Goal: Obtain resource: Download file/media

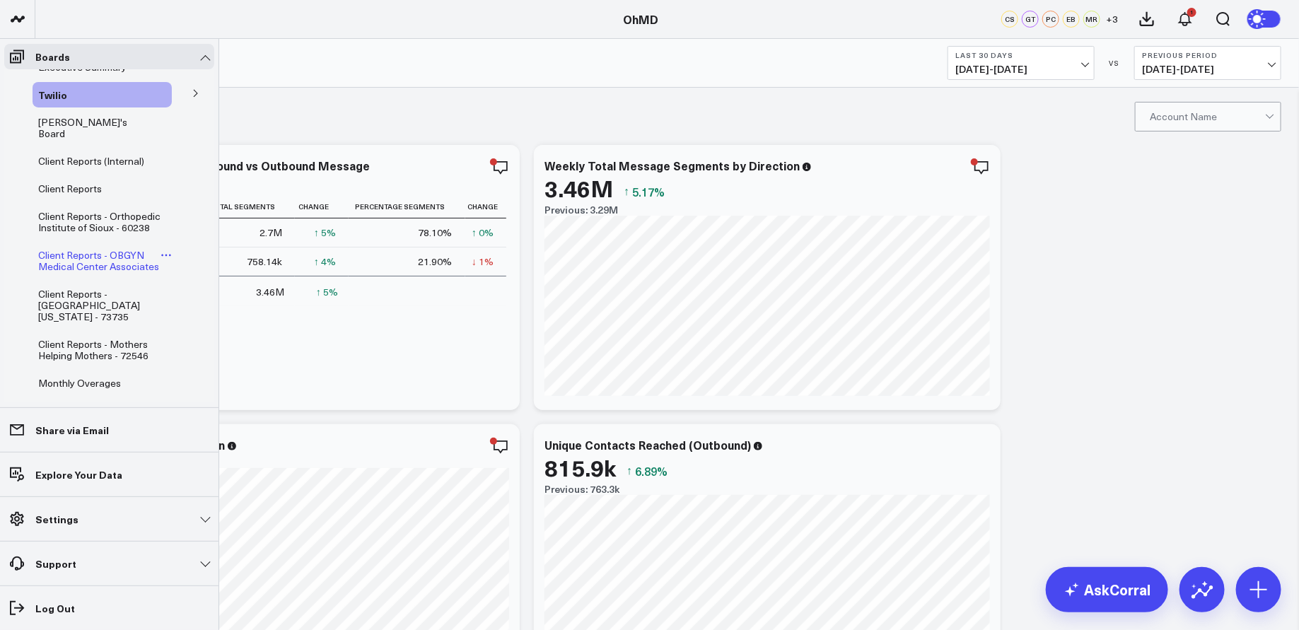
scroll to position [20, 0]
click at [120, 213] on span "Client Reports - Orthopedic Institute of Sioux - 60238" at bounding box center [99, 221] width 122 height 25
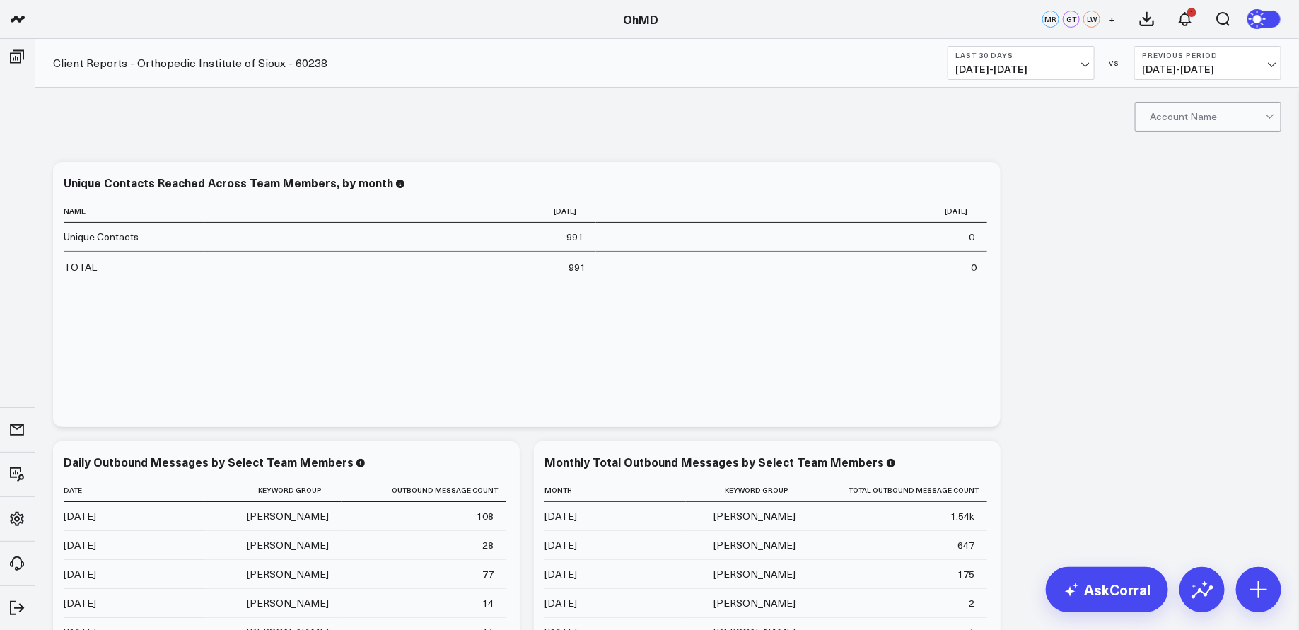
click at [1093, 62] on button "Last 30 Days [DATE] - [DATE]" at bounding box center [1021, 63] width 147 height 34
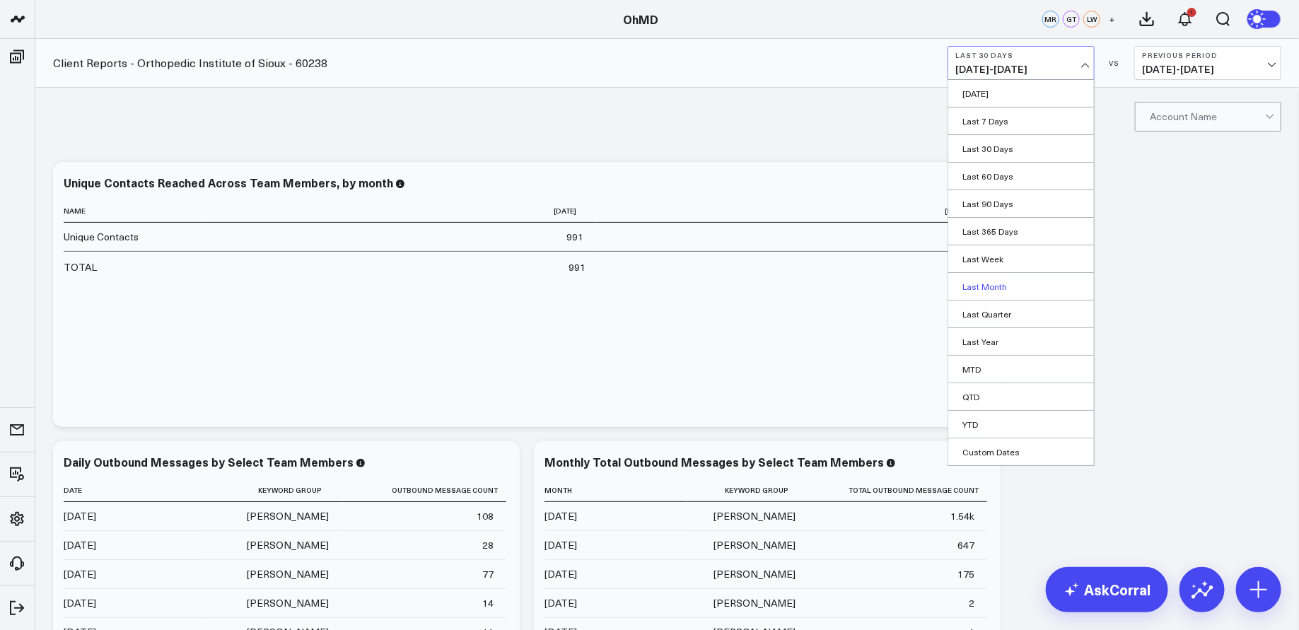
click at [997, 279] on link "Last Month" at bounding box center [1022, 286] width 146 height 27
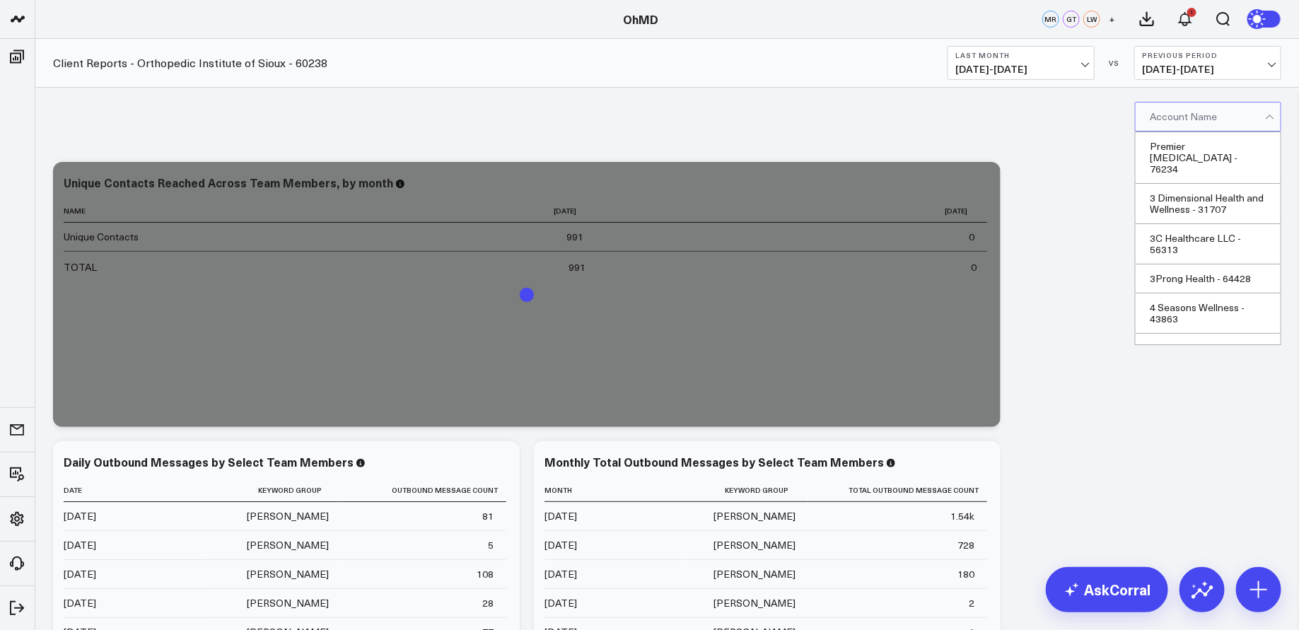
click at [1268, 115] on div at bounding box center [1270, 119] width 8 height 8
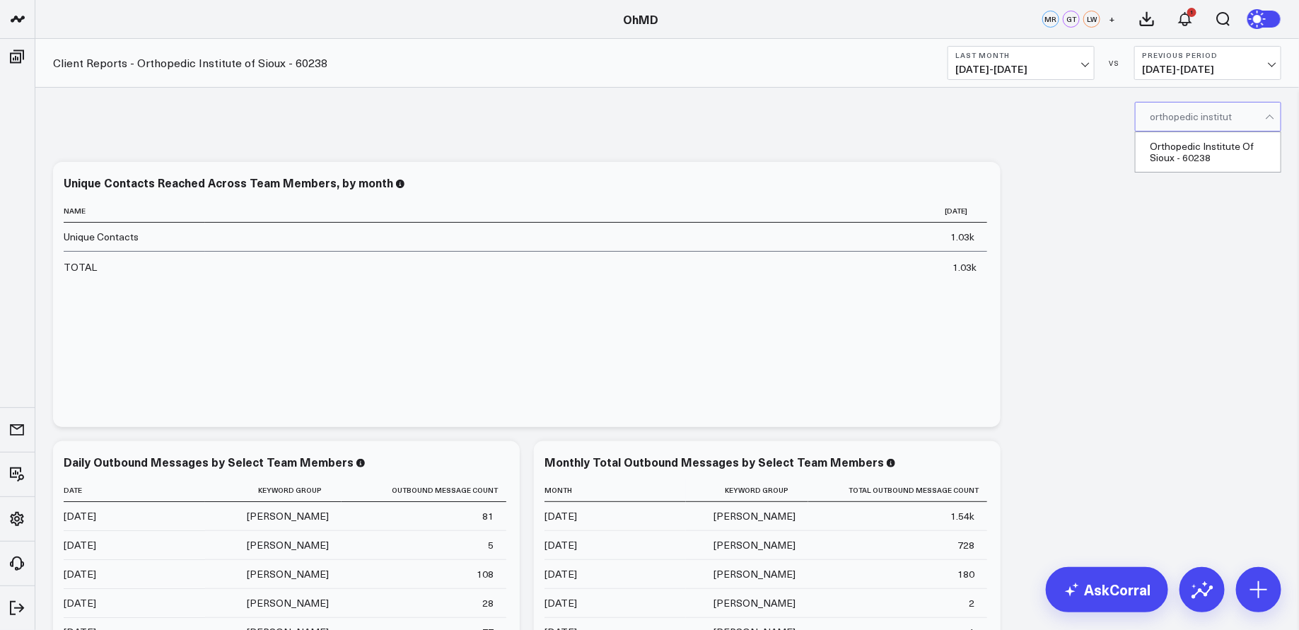
type input "orthopedic institute"
click at [1222, 148] on div "Orthopedic Institute Of Sioux - 60238" at bounding box center [1208, 152] width 145 height 40
click at [985, 185] on icon at bounding box center [981, 184] width 17 height 17
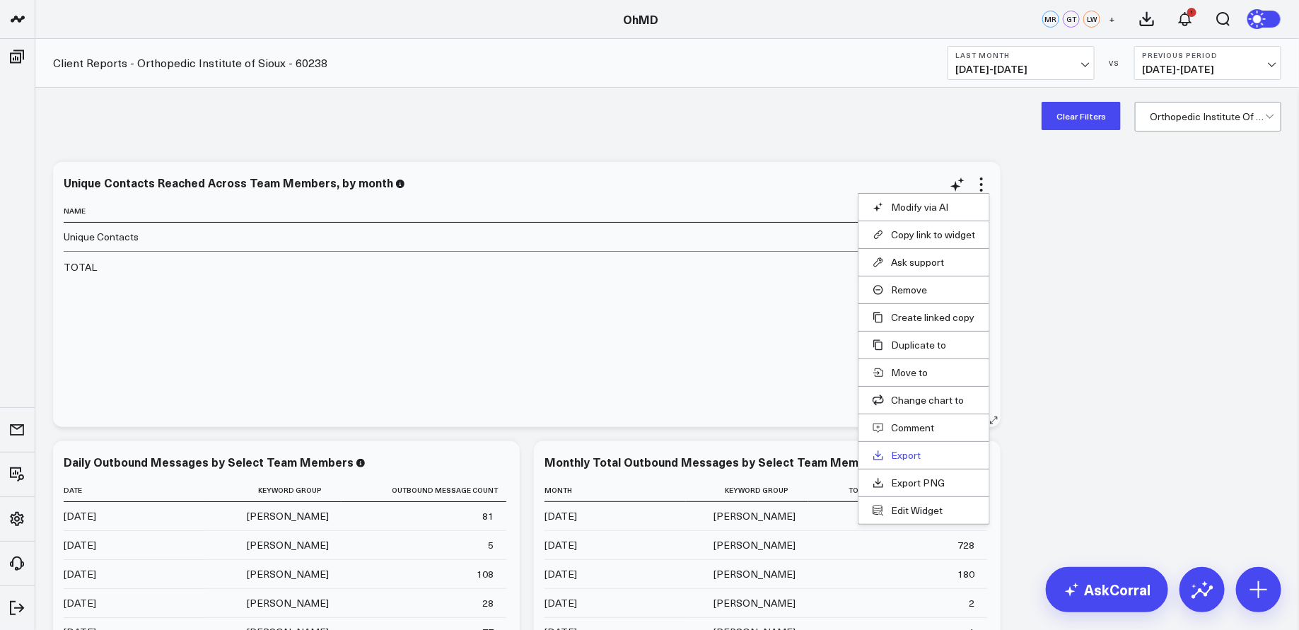
click at [911, 450] on link "Export" at bounding box center [924, 455] width 103 height 13
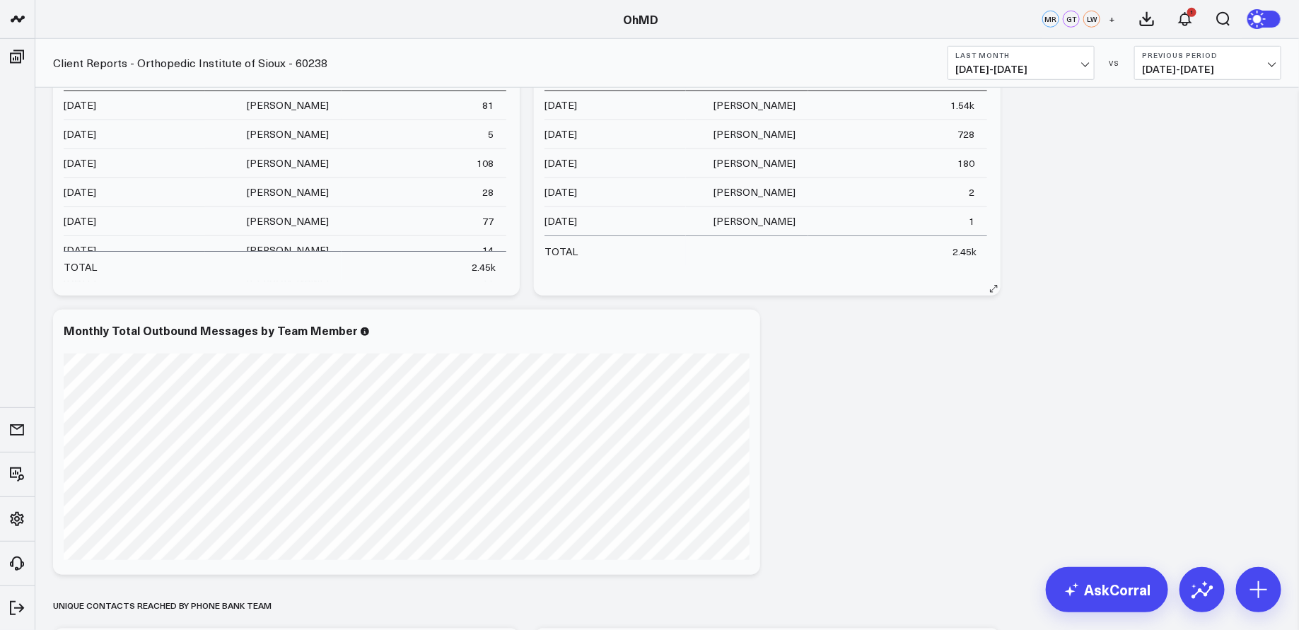
scroll to position [412, 0]
click at [741, 332] on icon at bounding box center [741, 331] width 17 height 17
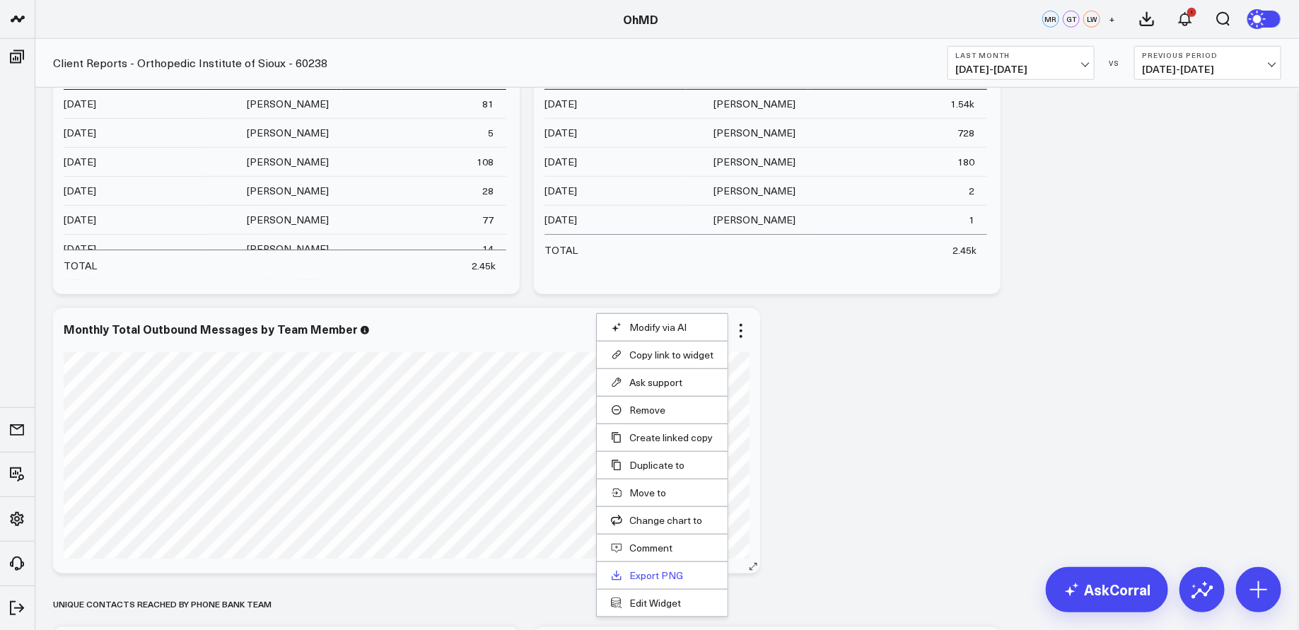
click at [673, 569] on link "Export PNG" at bounding box center [662, 575] width 103 height 13
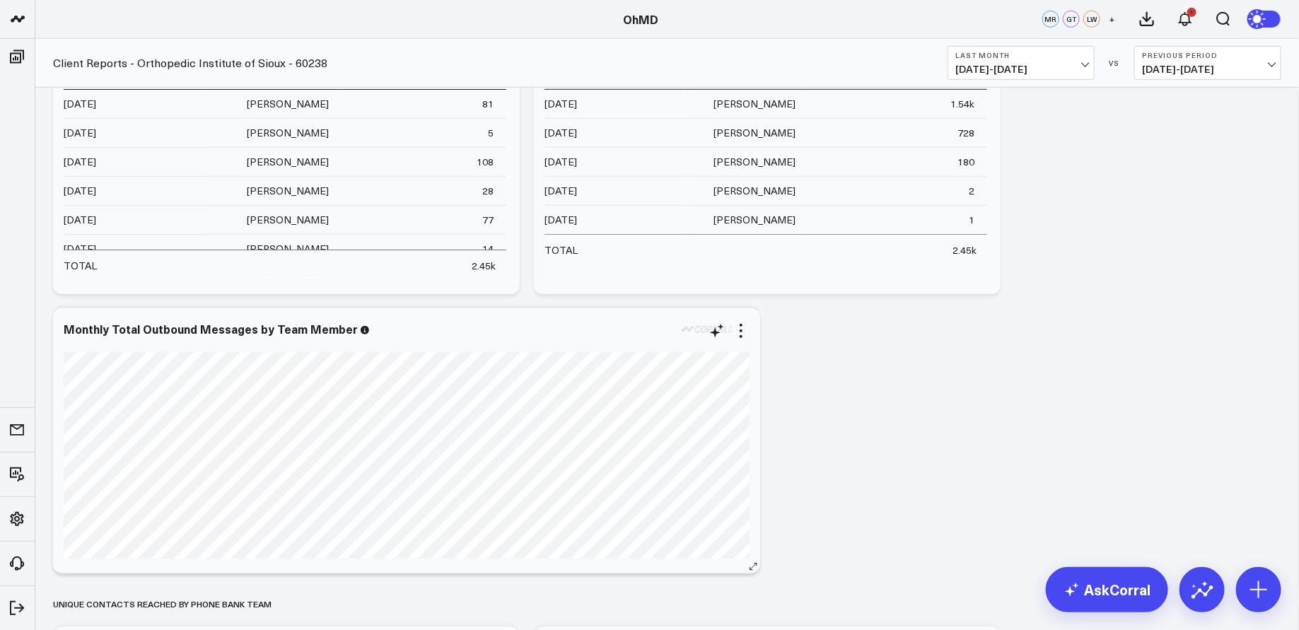
scroll to position [0, 0]
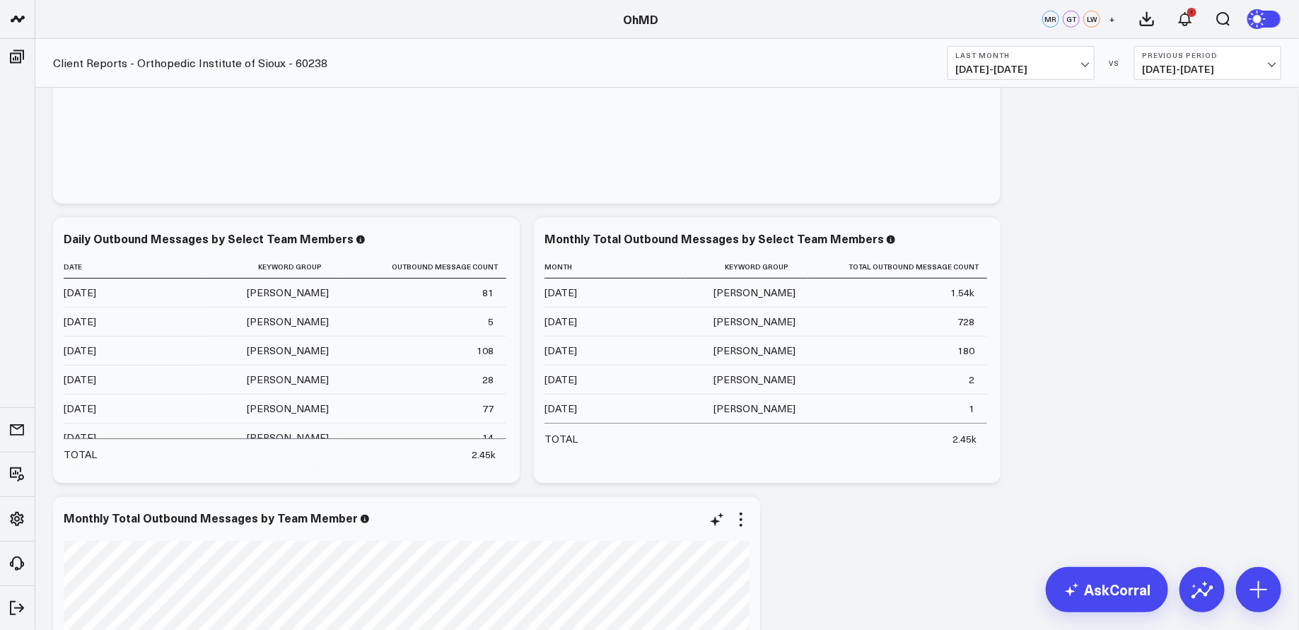
scroll to position [203, 0]
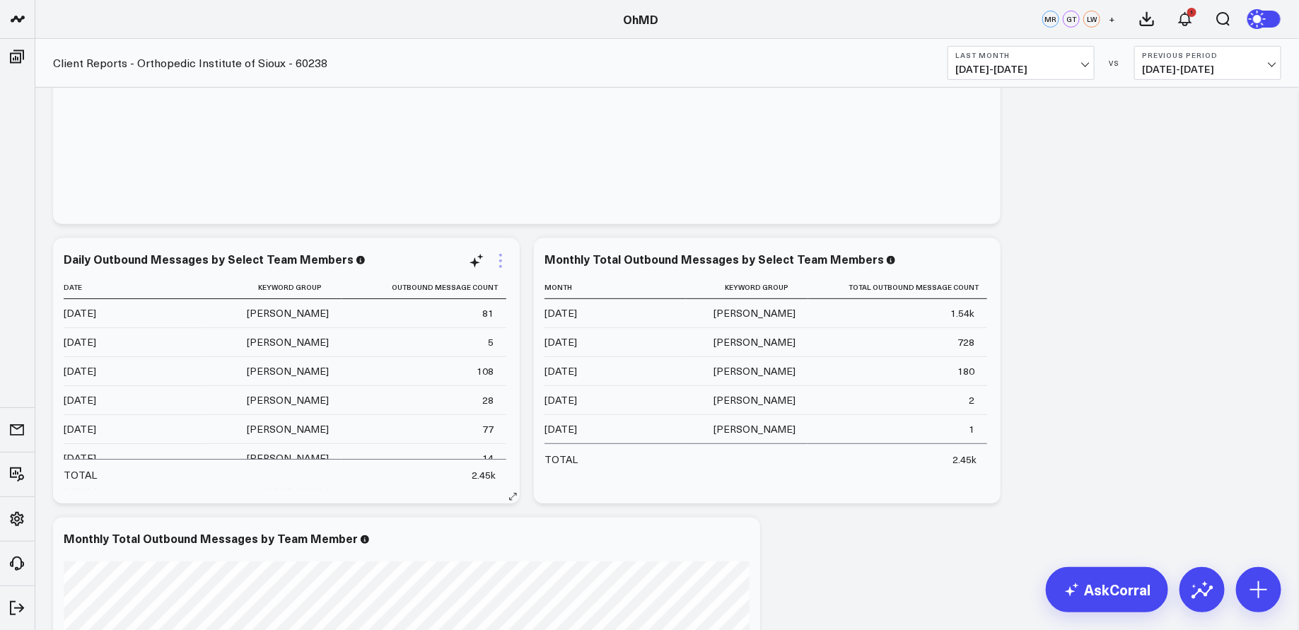
click at [501, 258] on icon at bounding box center [500, 261] width 17 height 17
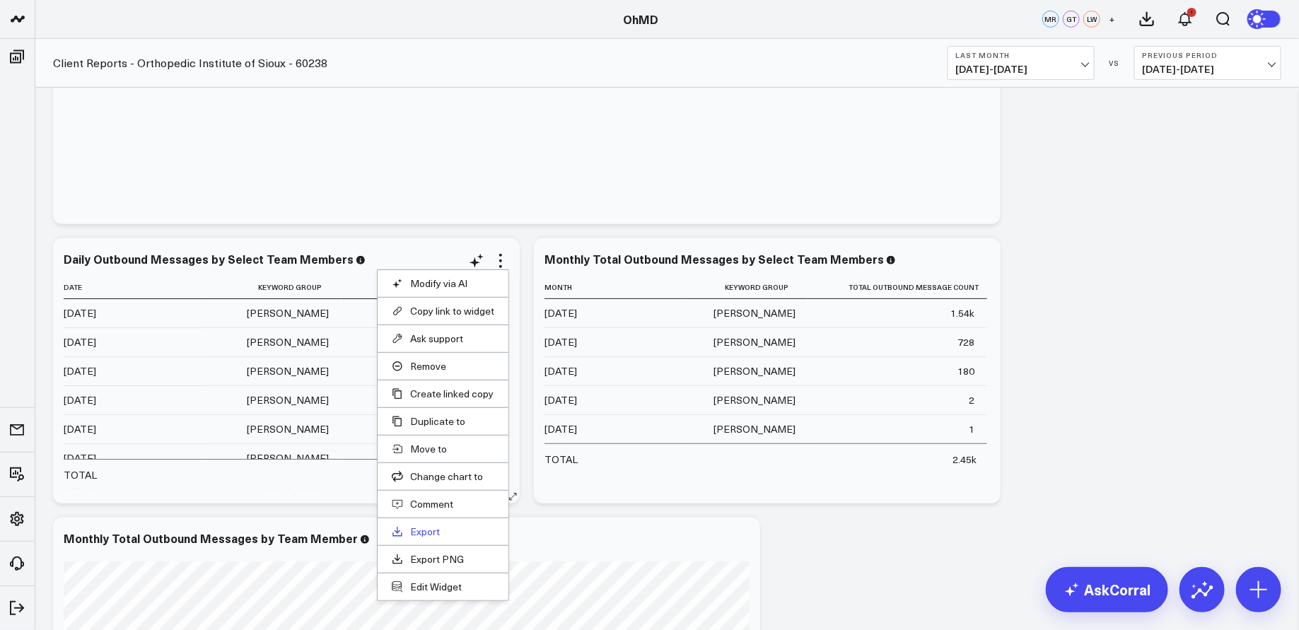
click at [437, 527] on link "Export" at bounding box center [443, 532] width 103 height 13
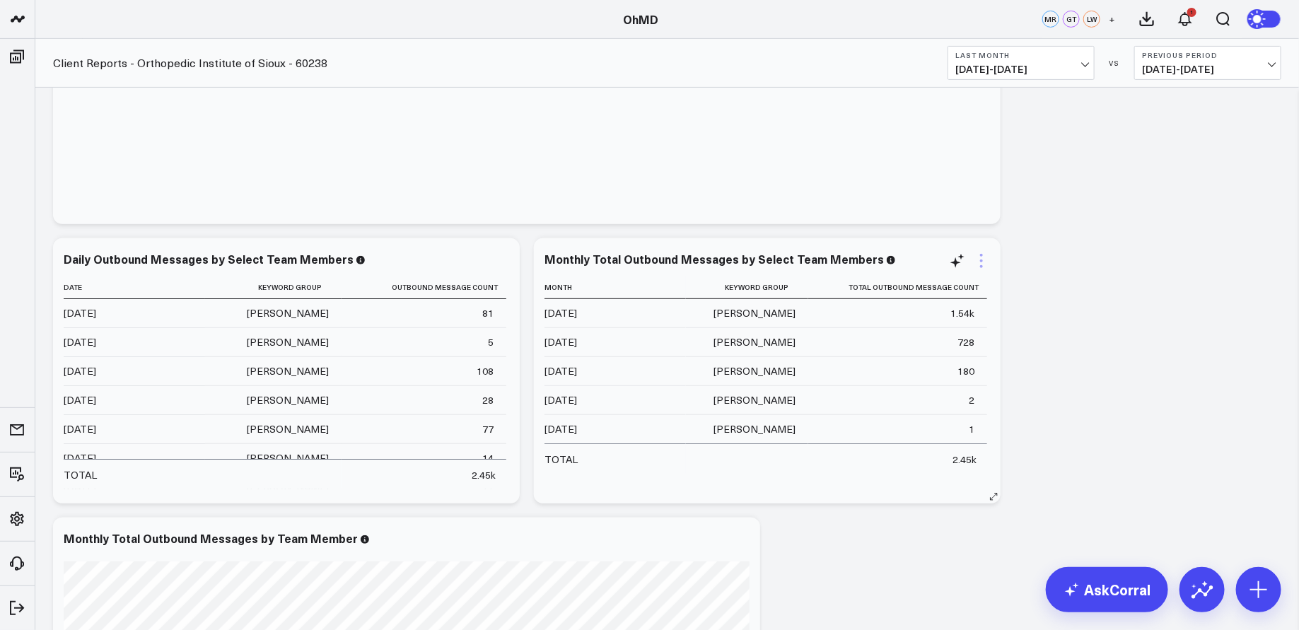
click at [981, 258] on icon at bounding box center [981, 261] width 17 height 17
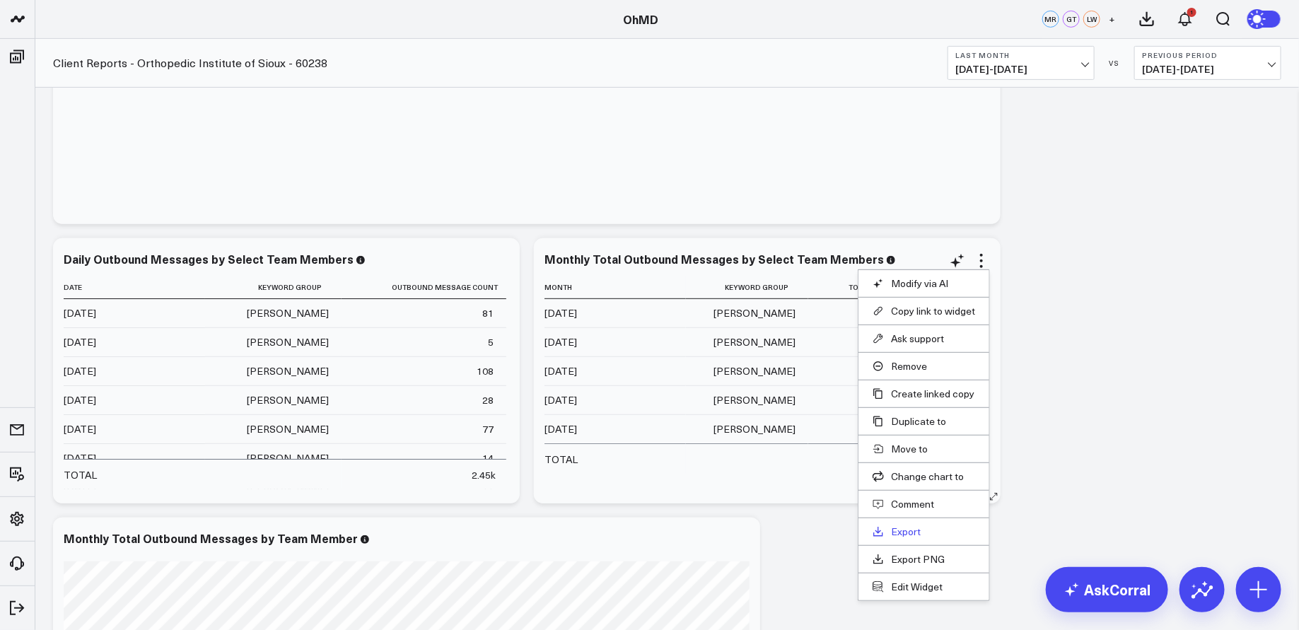
click at [914, 527] on link "Export" at bounding box center [924, 532] width 103 height 13
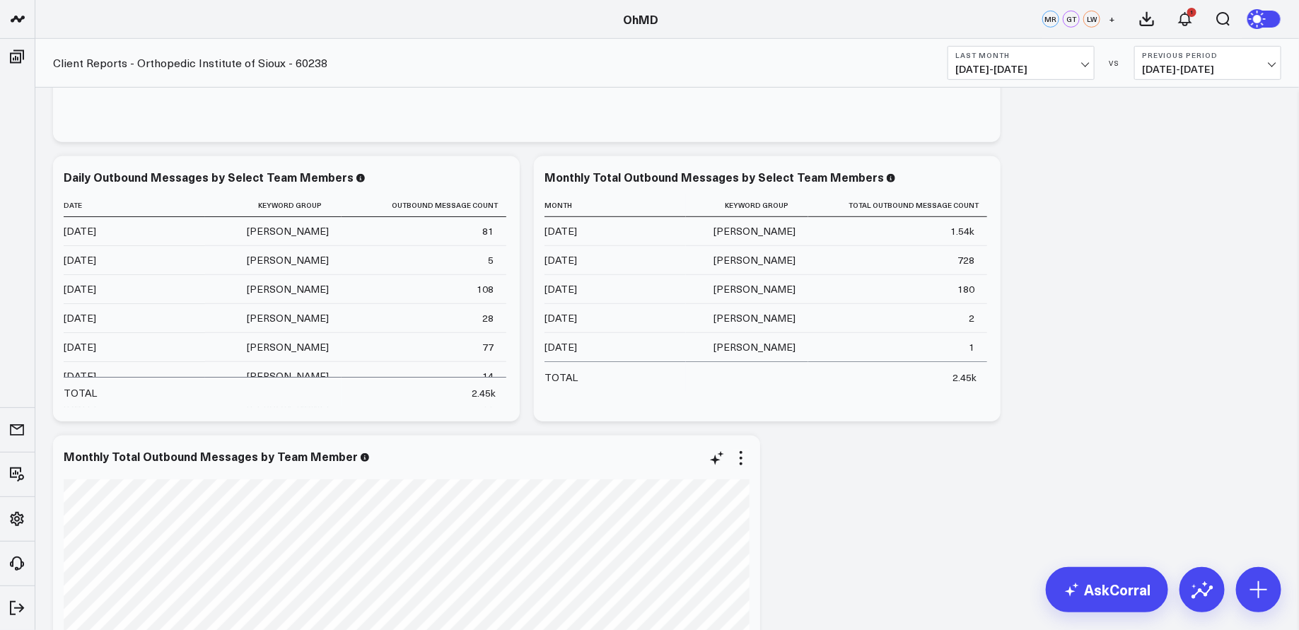
scroll to position [322, 0]
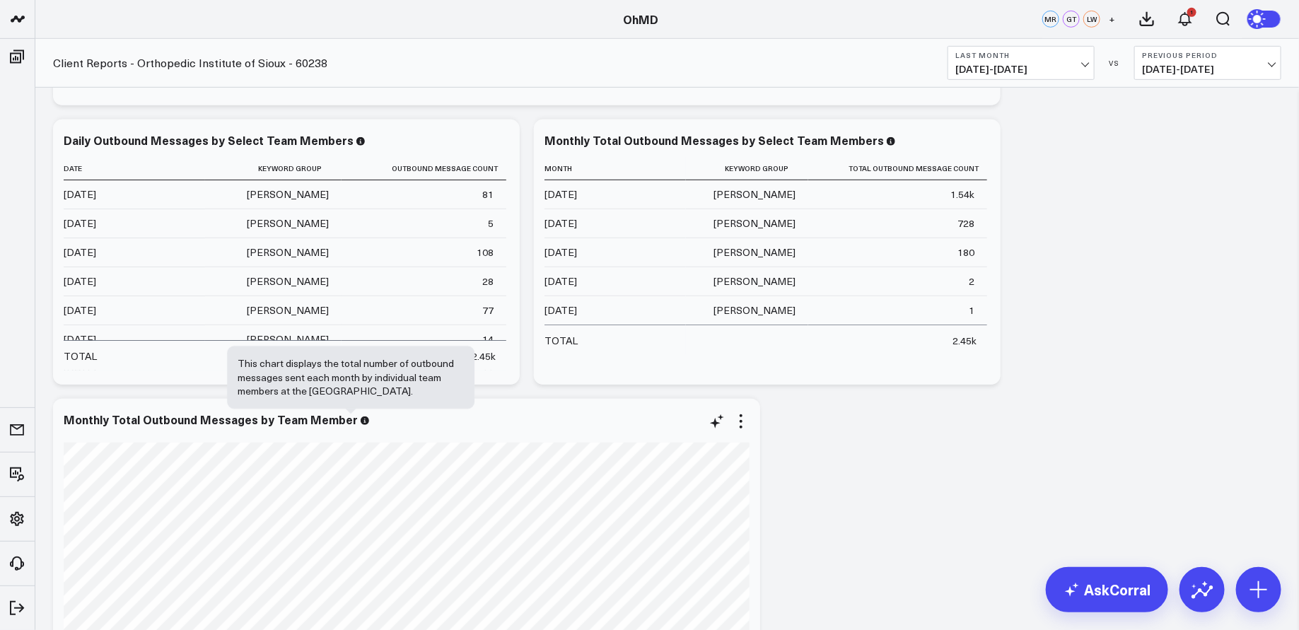
click at [361, 422] on icon at bounding box center [365, 421] width 8 height 8
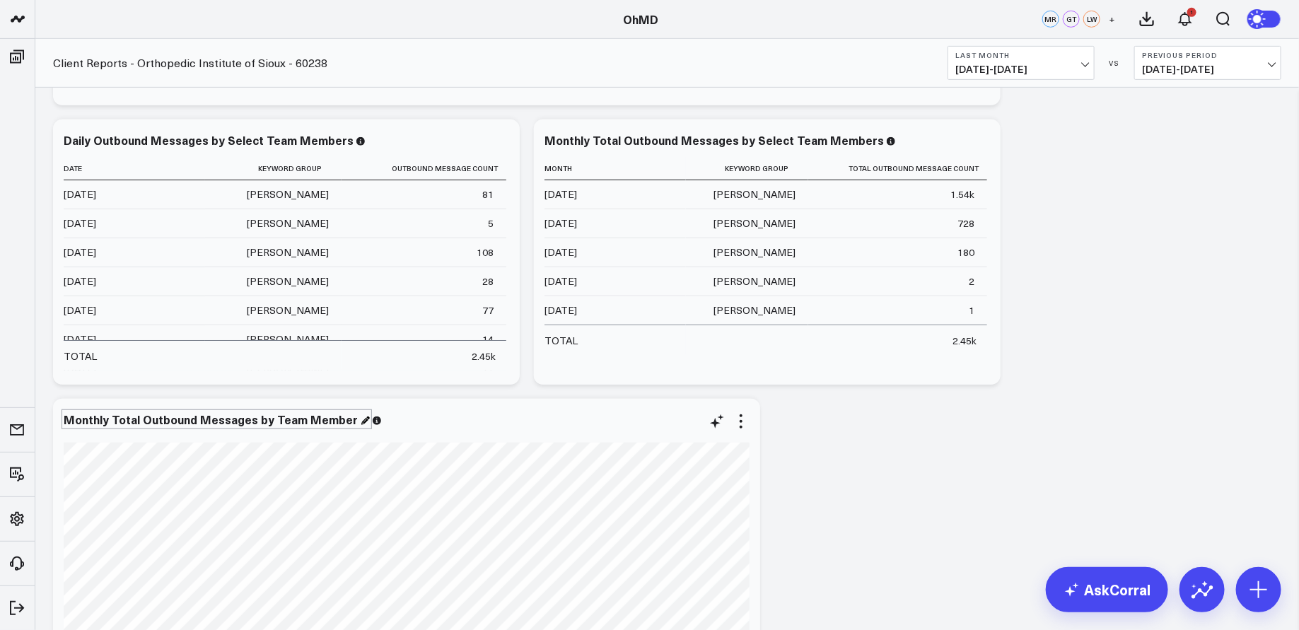
click at [350, 420] on div "Monthly Total Outbound Messages by Team Member" at bounding box center [217, 420] width 306 height 16
click at [332, 418] on div "Monthly Total Outbound Messages by Team Member" at bounding box center [217, 420] width 306 height 16
copy div "Monthly Total Outbound Messages by Team Member"
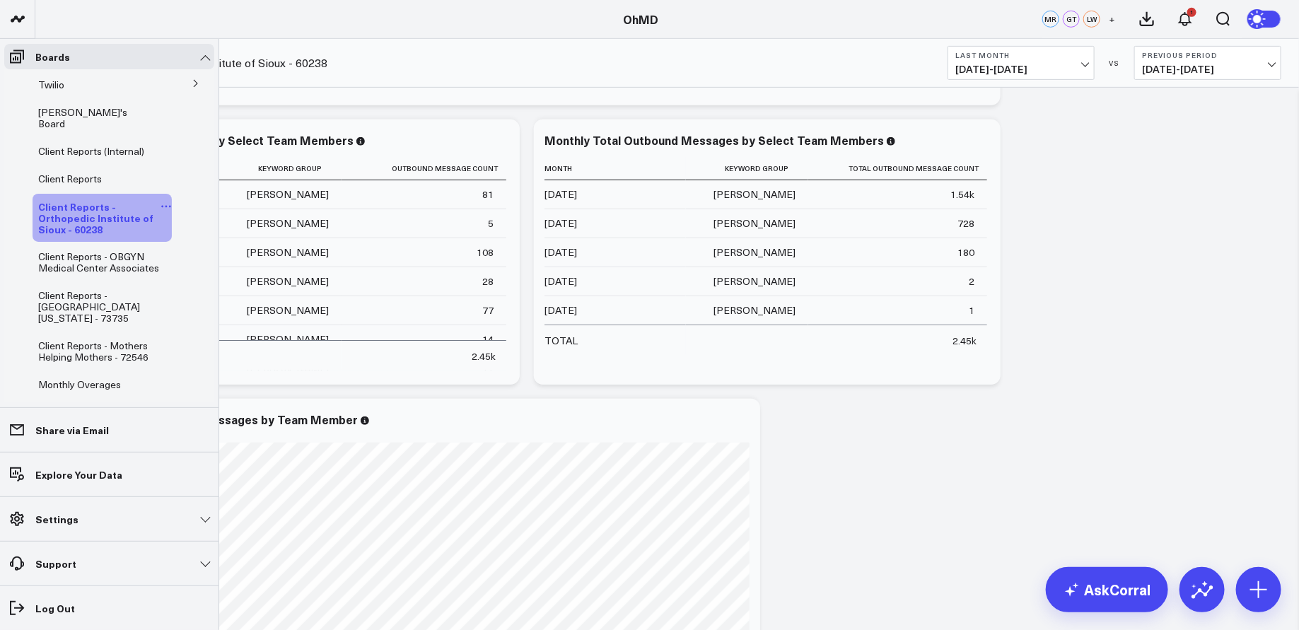
scroll to position [39, 0]
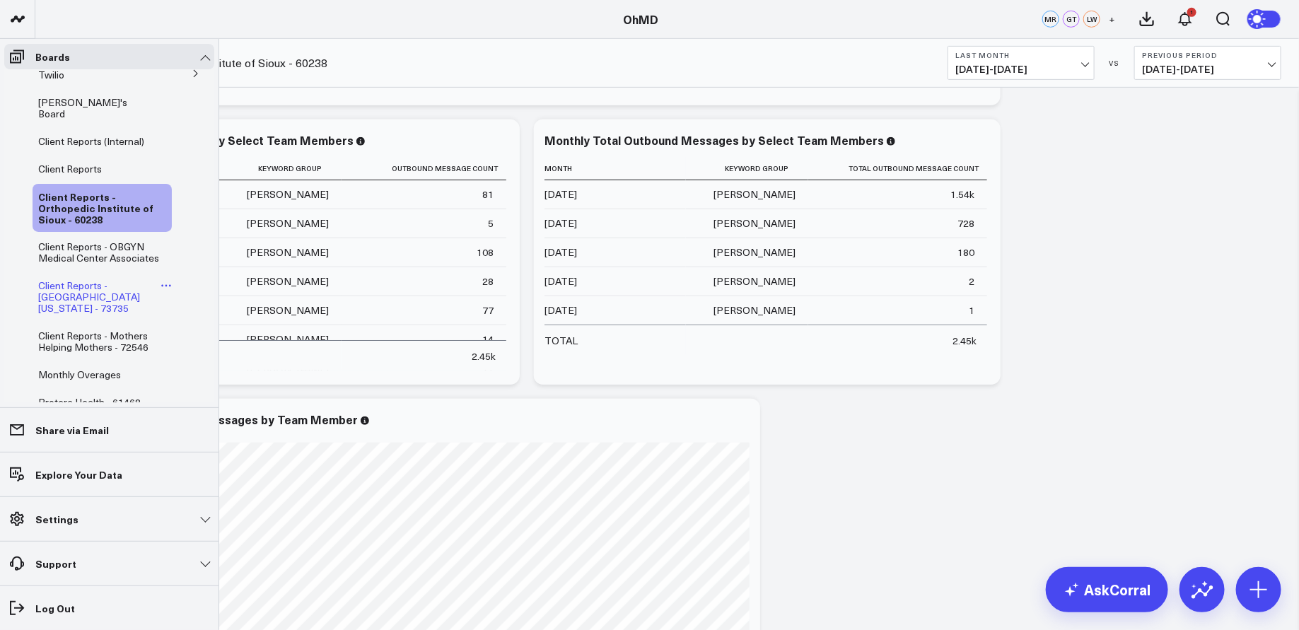
click at [116, 288] on span "Client Reports - [GEOGRAPHIC_DATA][US_STATE] - 73735" at bounding box center [89, 297] width 102 height 36
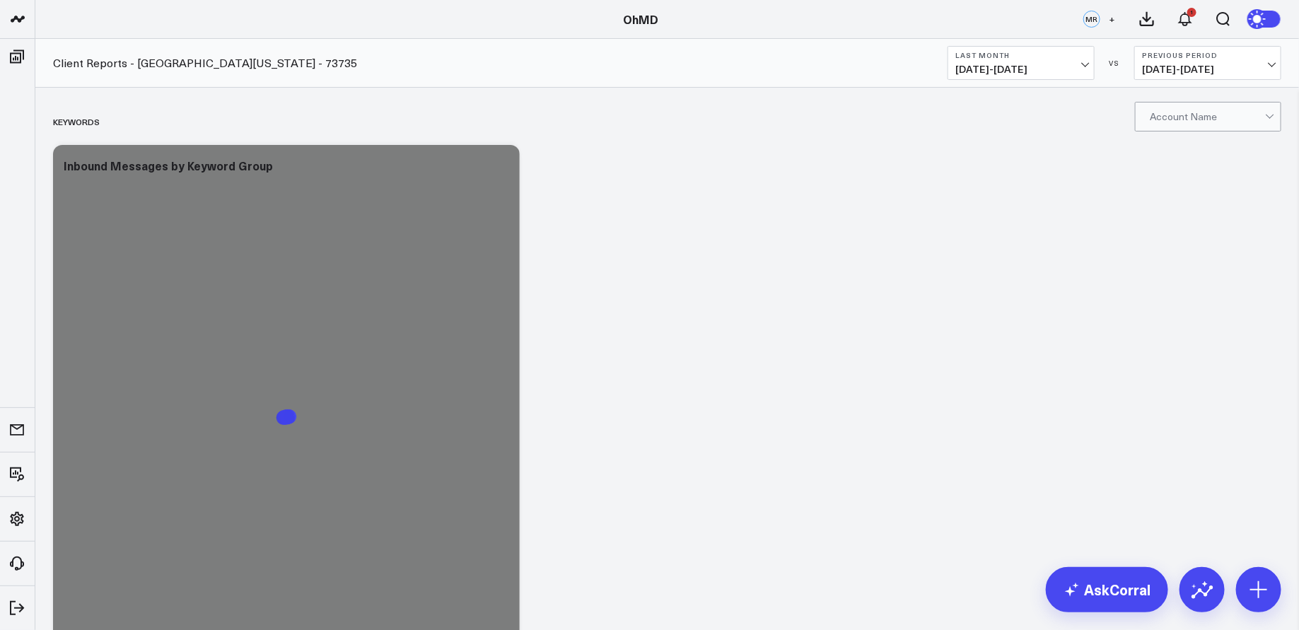
click at [1216, 115] on div at bounding box center [1207, 117] width 115 height 28
type input "[GEOGRAPHIC_DATA][PERSON_NAME]"
click at [1237, 155] on div "[GEOGRAPHIC_DATA][US_STATE] - 73735" at bounding box center [1208, 152] width 145 height 40
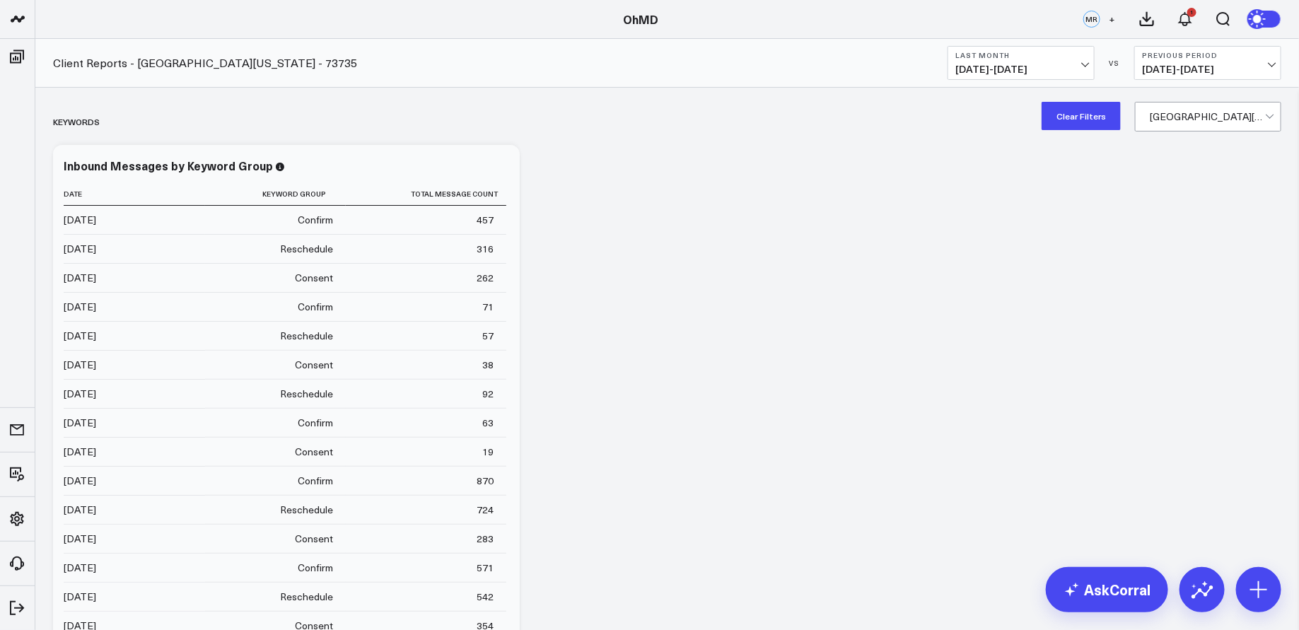
click at [1146, 19] on icon at bounding box center [1147, 19] width 13 height 13
click at [504, 167] on icon at bounding box center [500, 167] width 17 height 17
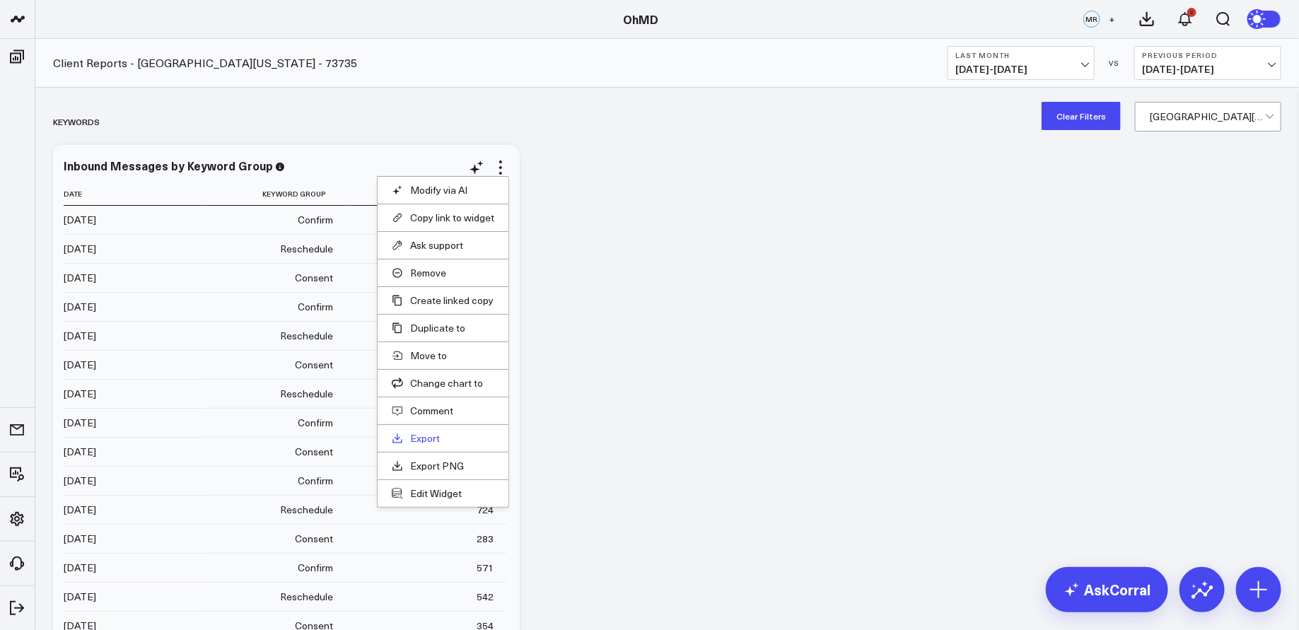
click at [431, 432] on link "Export" at bounding box center [443, 438] width 103 height 13
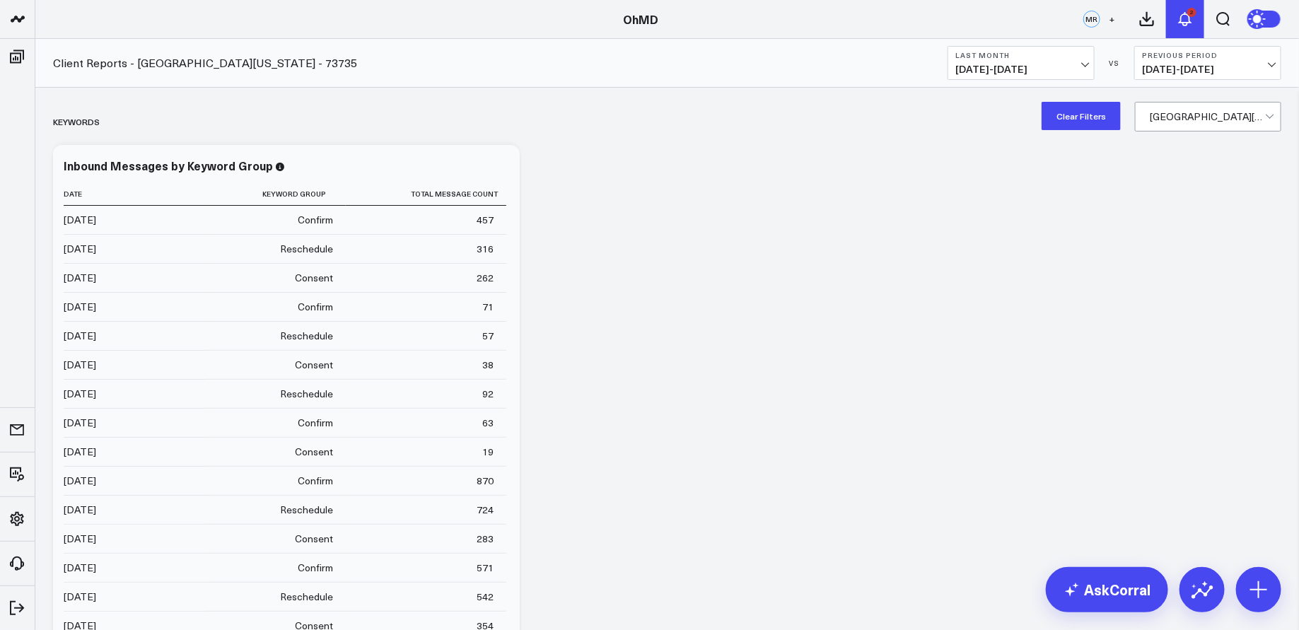
click at [1189, 18] on icon at bounding box center [1185, 19] width 17 height 17
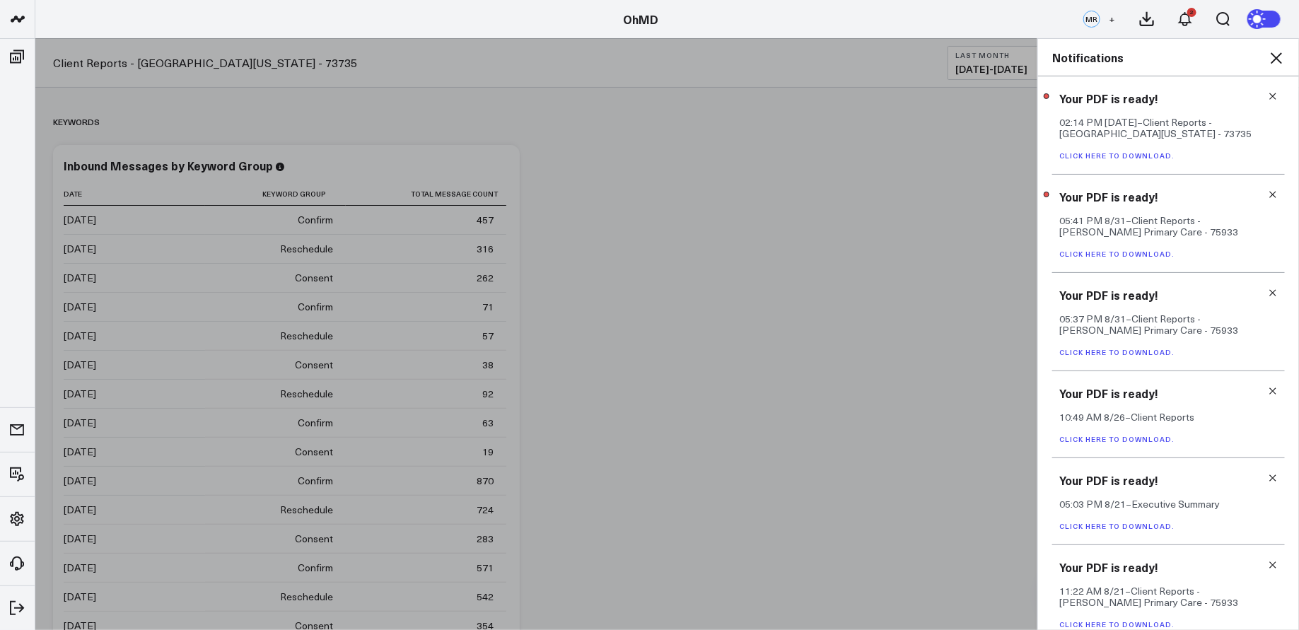
click at [1167, 208] on div "Your PDF is ready! 05:41 PM [DATE] – Client Reports - [PERSON_NAME] Primary Car…" at bounding box center [1168, 224] width 233 height 98
click at [1147, 153] on link "Click here to download." at bounding box center [1117, 156] width 115 height 10
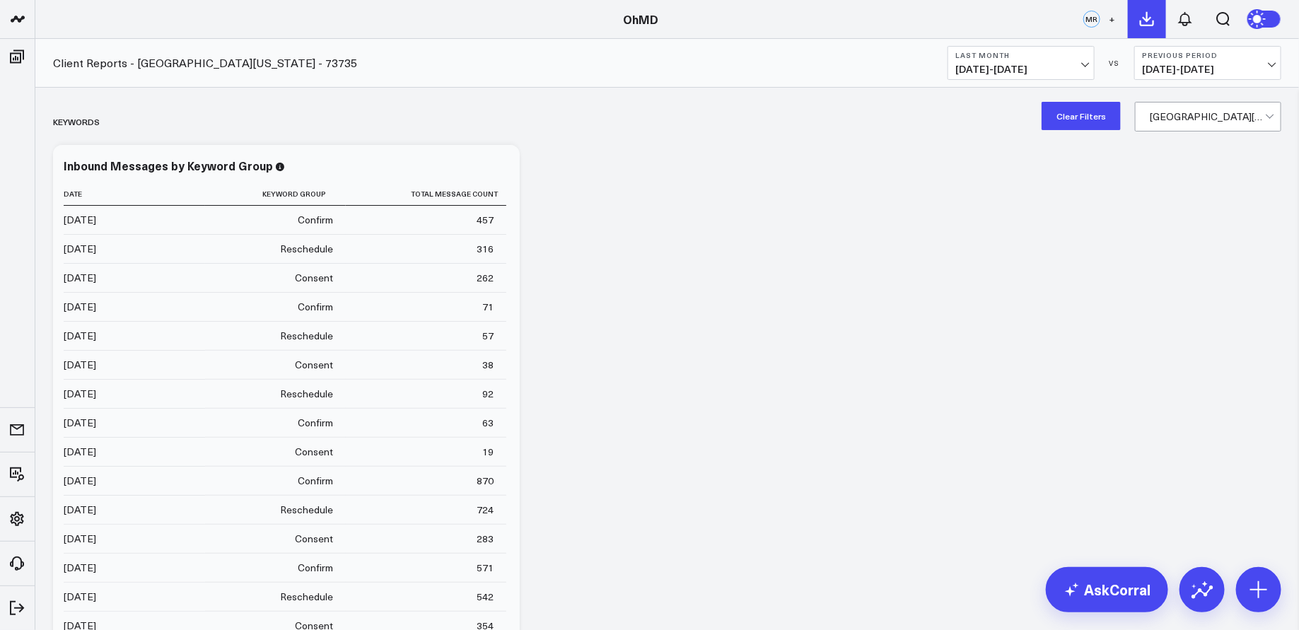
click at [1149, 18] on icon at bounding box center [1147, 19] width 13 height 13
click at [1183, 16] on icon at bounding box center [1185, 19] width 17 height 17
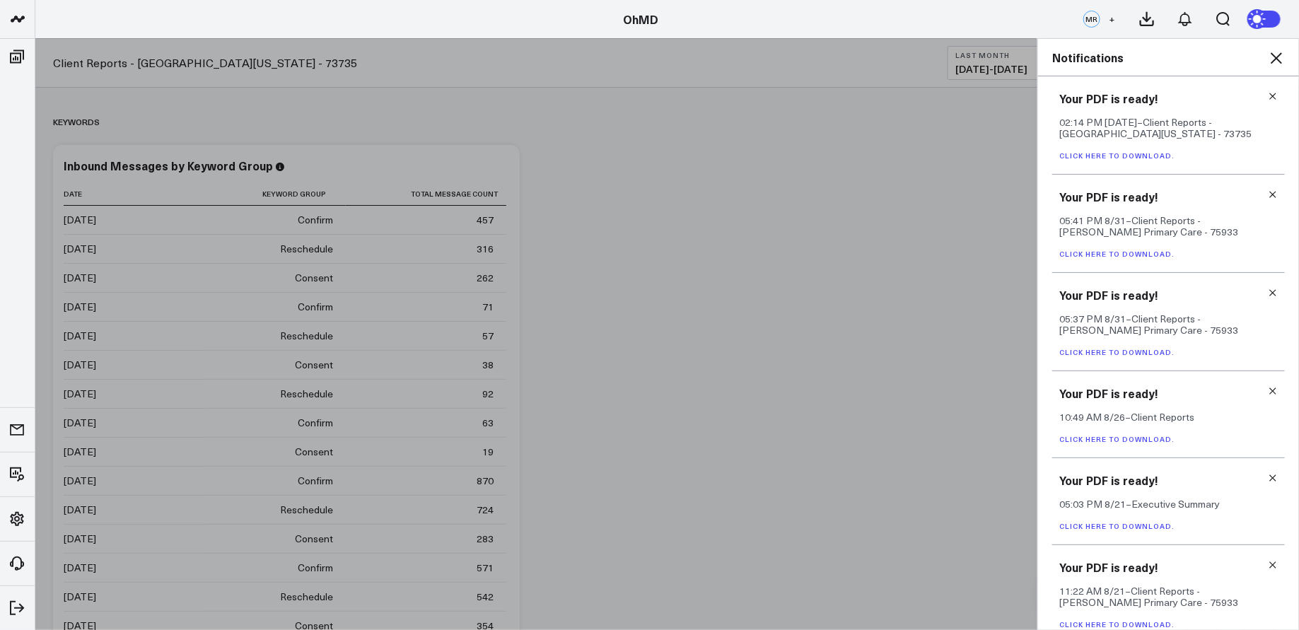
click at [1159, 153] on link "Click here to download." at bounding box center [1117, 156] width 115 height 10
click at [1276, 54] on icon at bounding box center [1276, 58] width 17 height 17
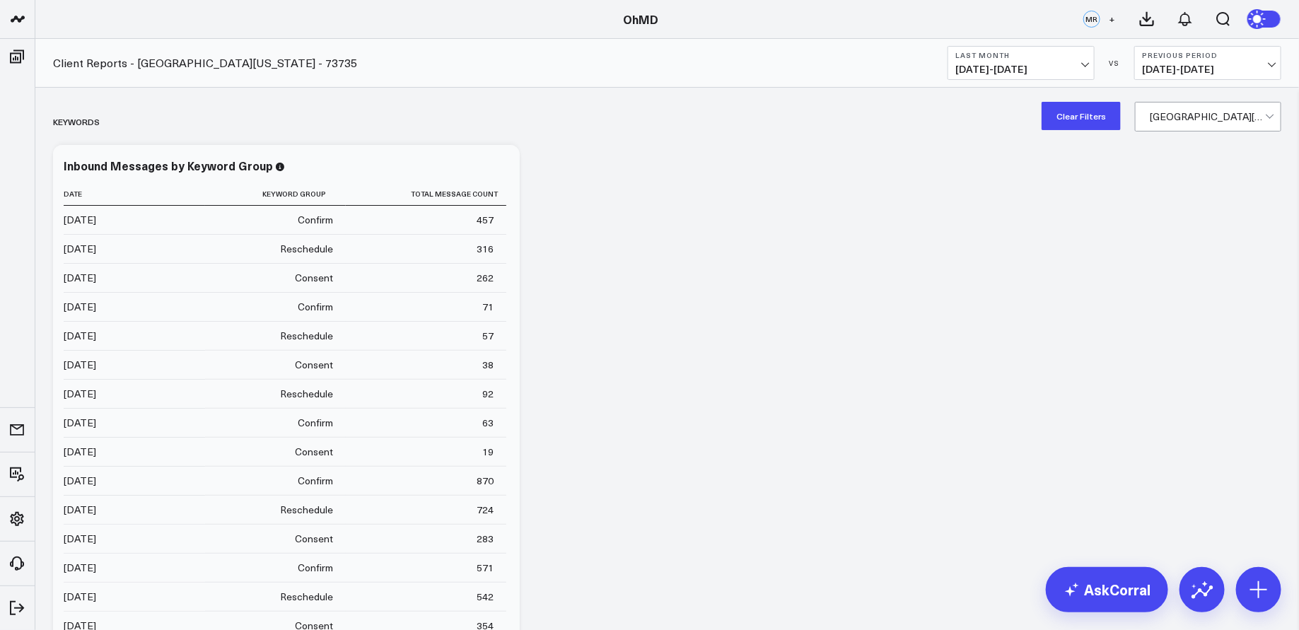
click at [1098, 115] on button "Clear Filters" at bounding box center [1081, 116] width 79 height 28
click at [1205, 114] on div at bounding box center [1207, 117] width 115 height 28
type input "[GEOGRAPHIC_DATA][US_STATE]"
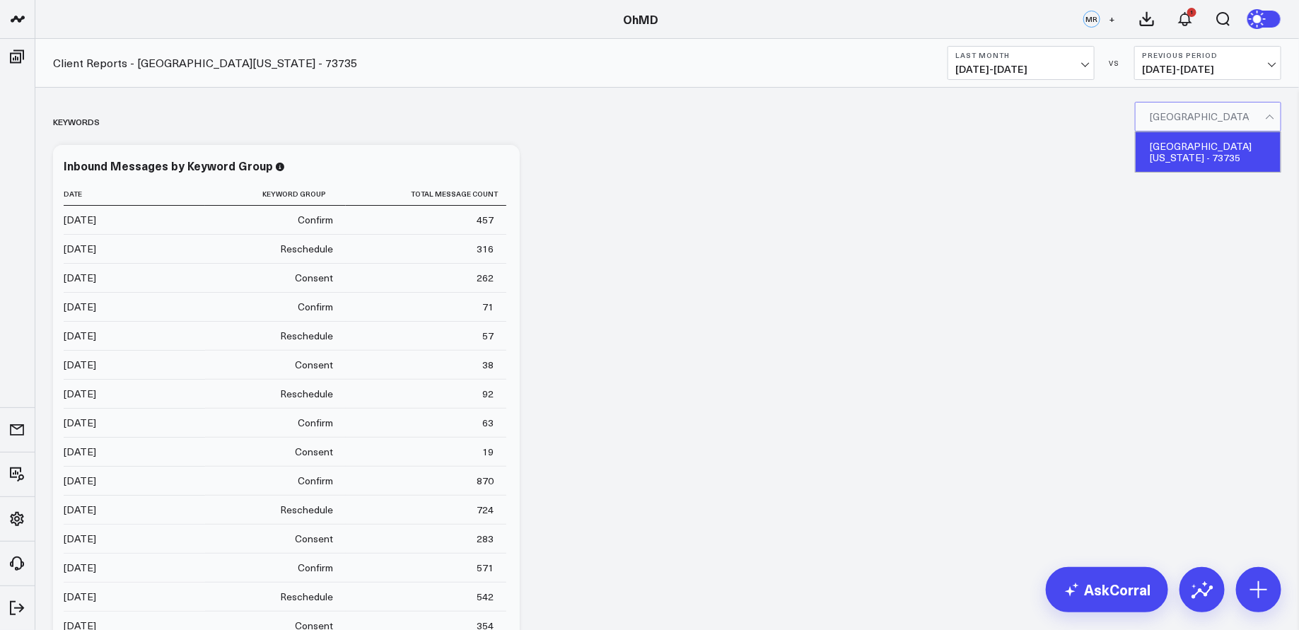
click at [1178, 150] on div "[GEOGRAPHIC_DATA][US_STATE] - 73735" at bounding box center [1208, 152] width 145 height 40
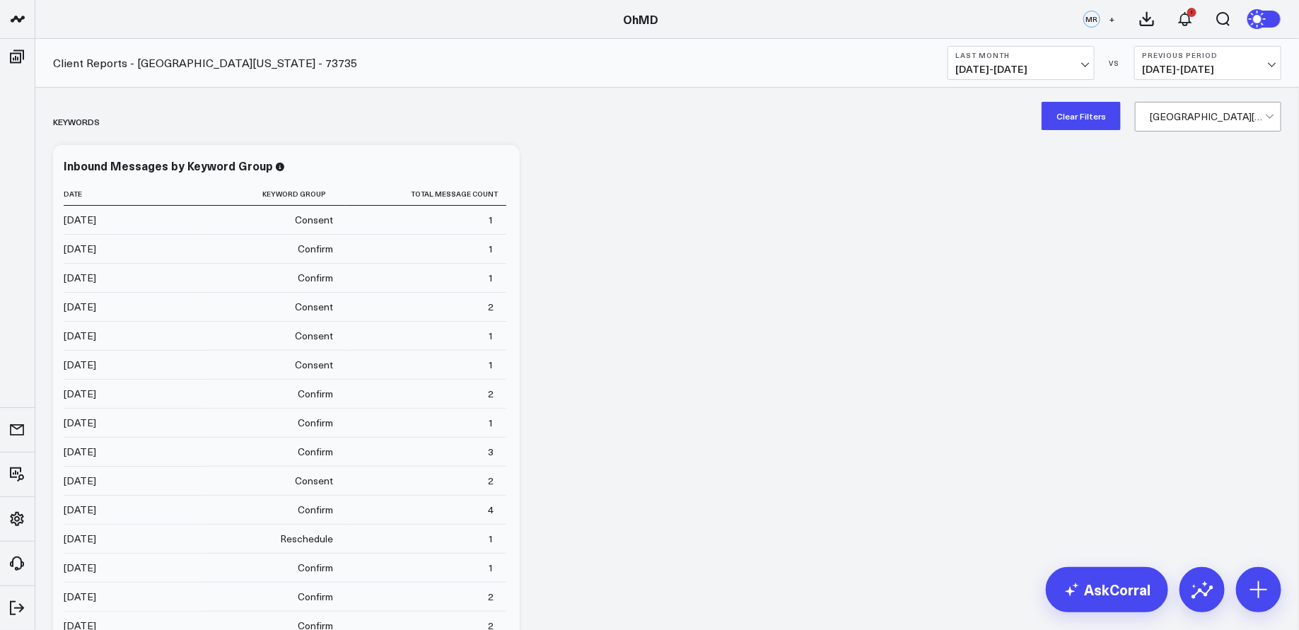
click at [1148, 16] on icon at bounding box center [1147, 19] width 13 height 13
click at [1185, 16] on icon at bounding box center [1185, 19] width 17 height 17
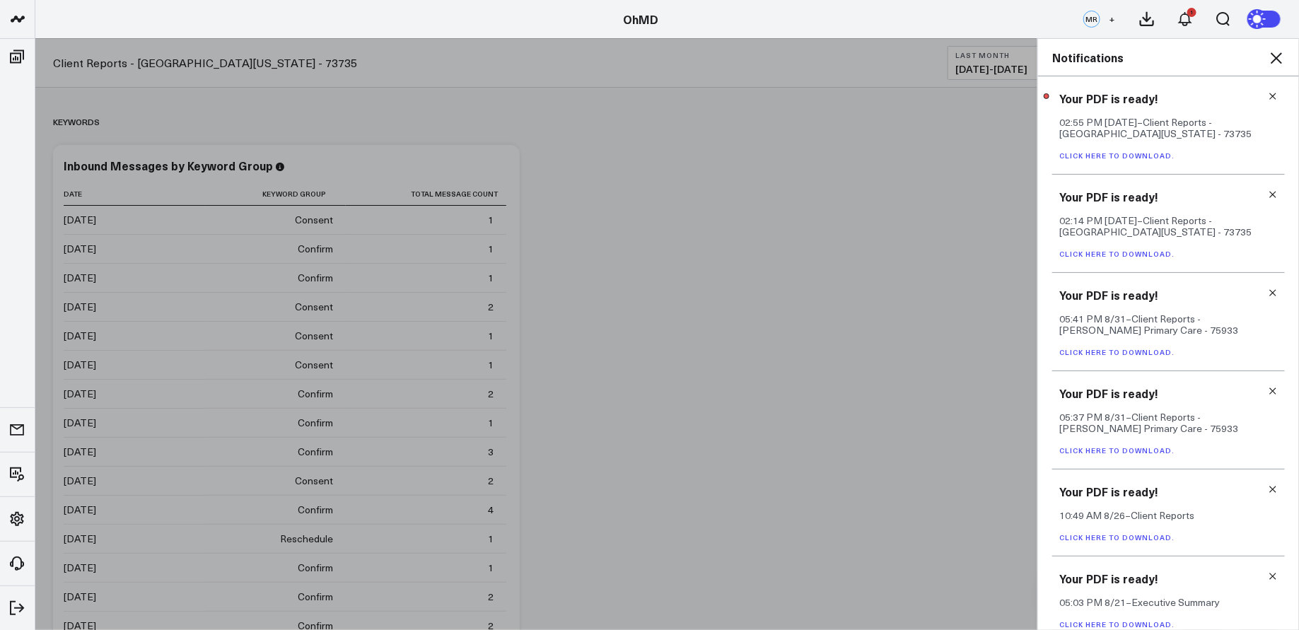
click at [1132, 249] on link "Click here to download." at bounding box center [1117, 254] width 115 height 10
click at [1282, 54] on icon at bounding box center [1276, 58] width 17 height 17
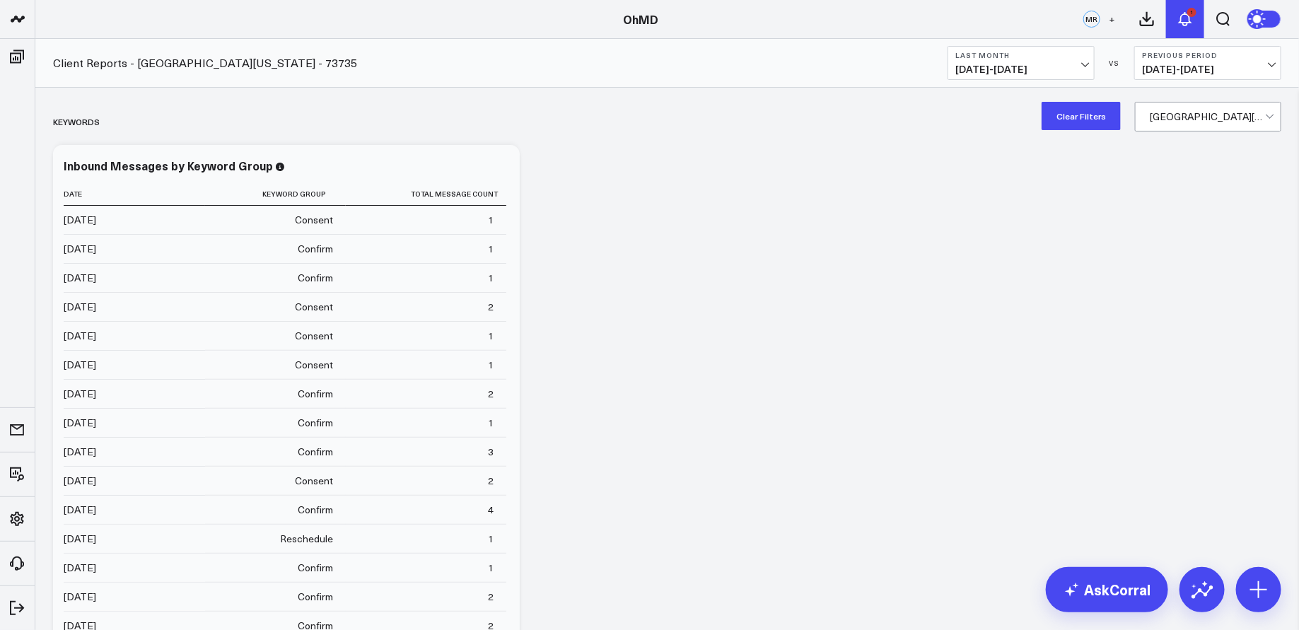
click at [1195, 13] on div "1" at bounding box center [1192, 12] width 9 height 9
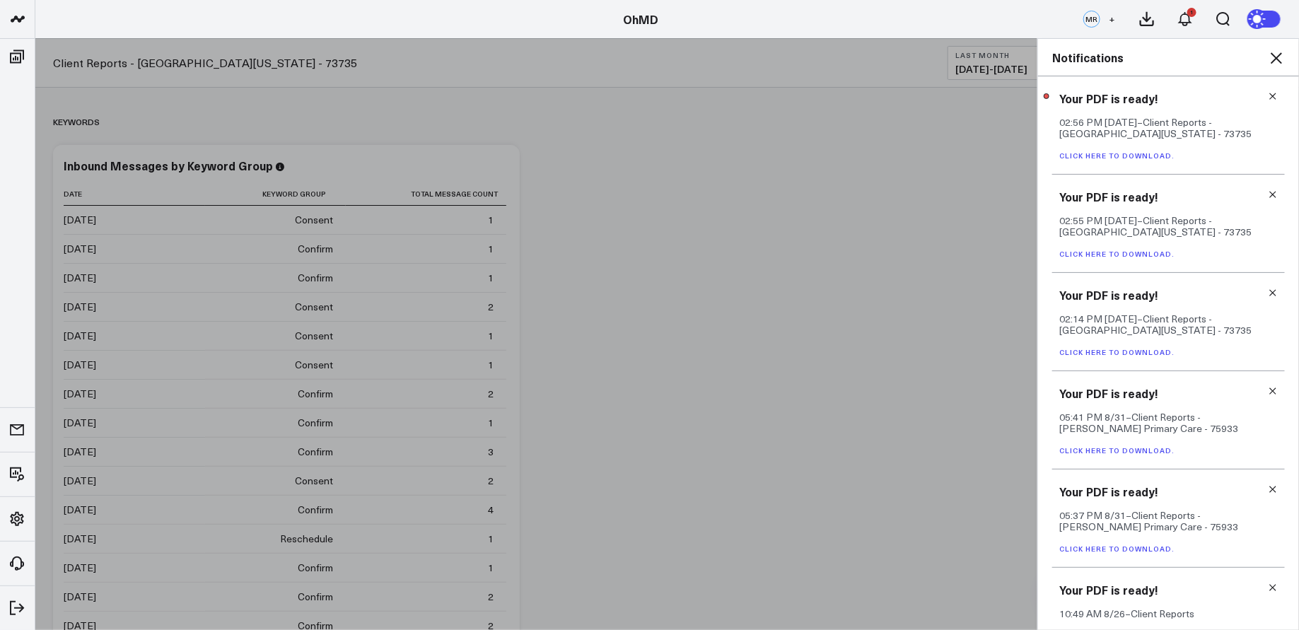
click at [1155, 157] on link "Click here to download." at bounding box center [1117, 156] width 115 height 10
click at [1280, 52] on icon at bounding box center [1276, 58] width 17 height 17
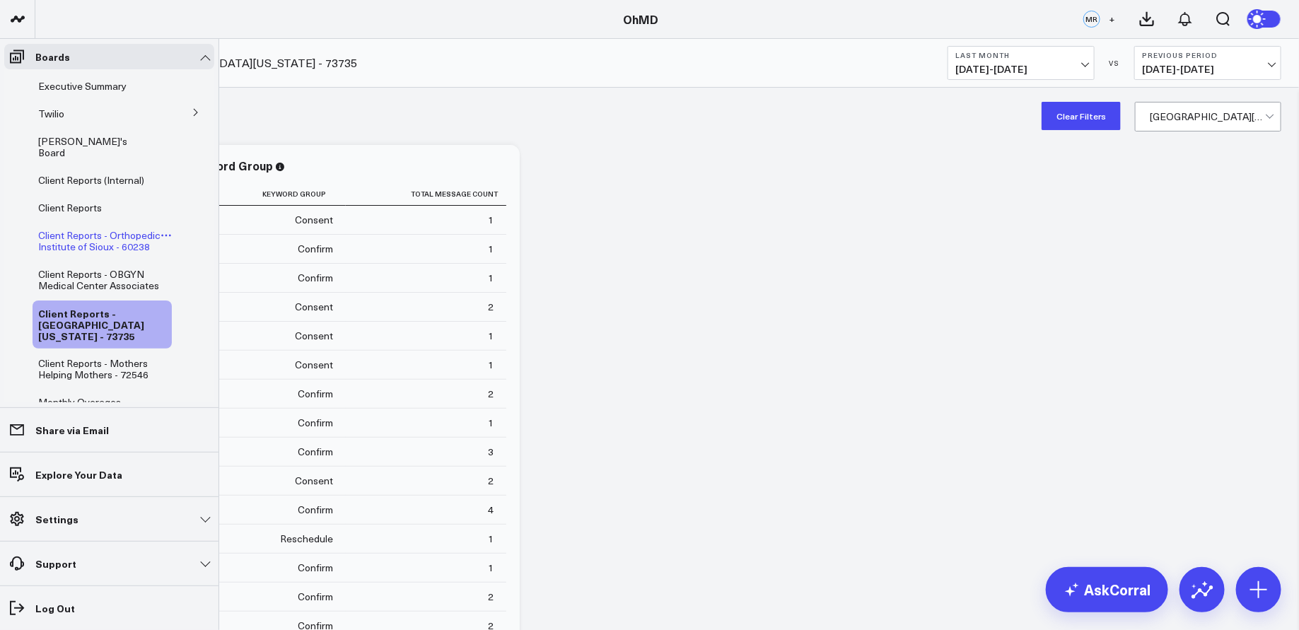
click at [93, 228] on span "Client Reports - Orthopedic Institute of Sioux - 60238" at bounding box center [99, 240] width 122 height 25
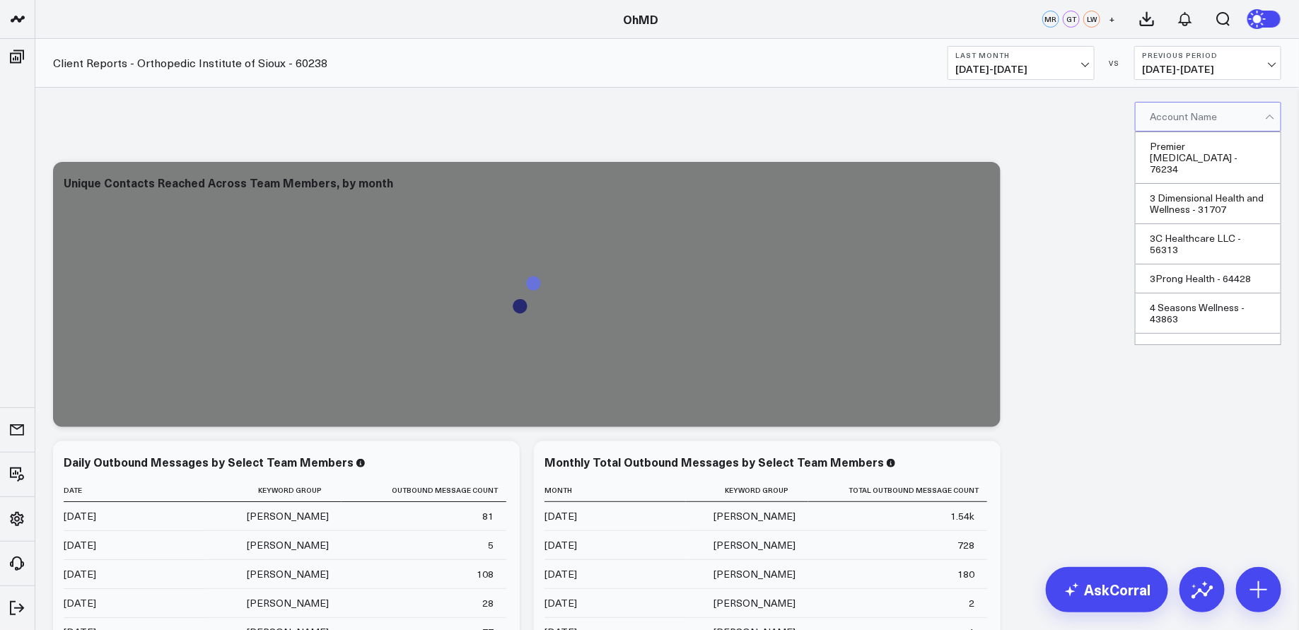
click at [1253, 112] on div at bounding box center [1207, 117] width 115 height 28
type input "orthopedic in"
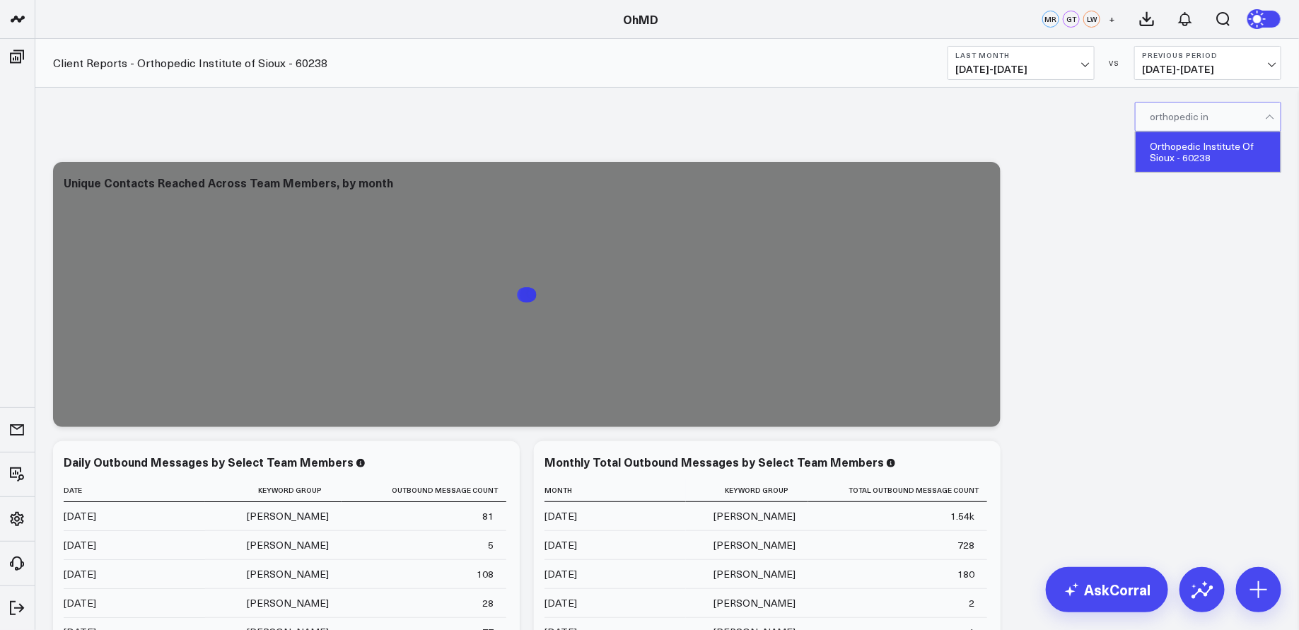
click at [1200, 156] on div "Orthopedic Institute Of Sioux - 60238" at bounding box center [1208, 152] width 145 height 40
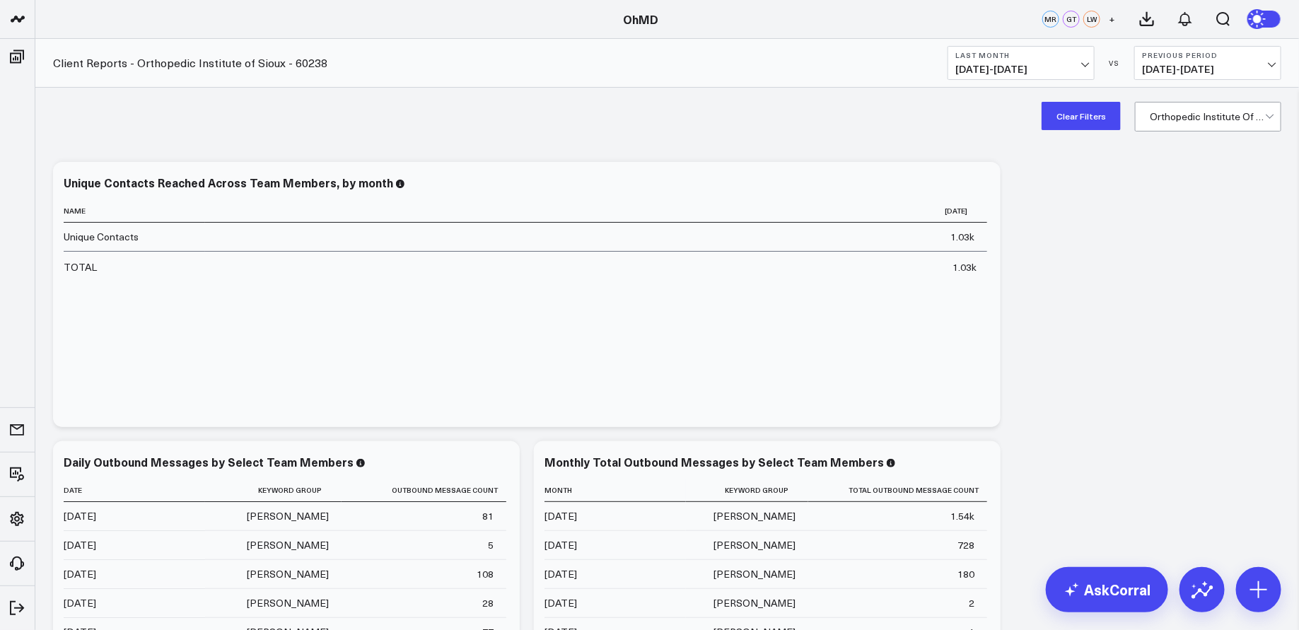
click at [1092, 117] on button "Clear Filters" at bounding box center [1081, 116] width 79 height 28
click at [1224, 115] on div at bounding box center [1207, 117] width 115 height 28
type input "orthopedic inst"
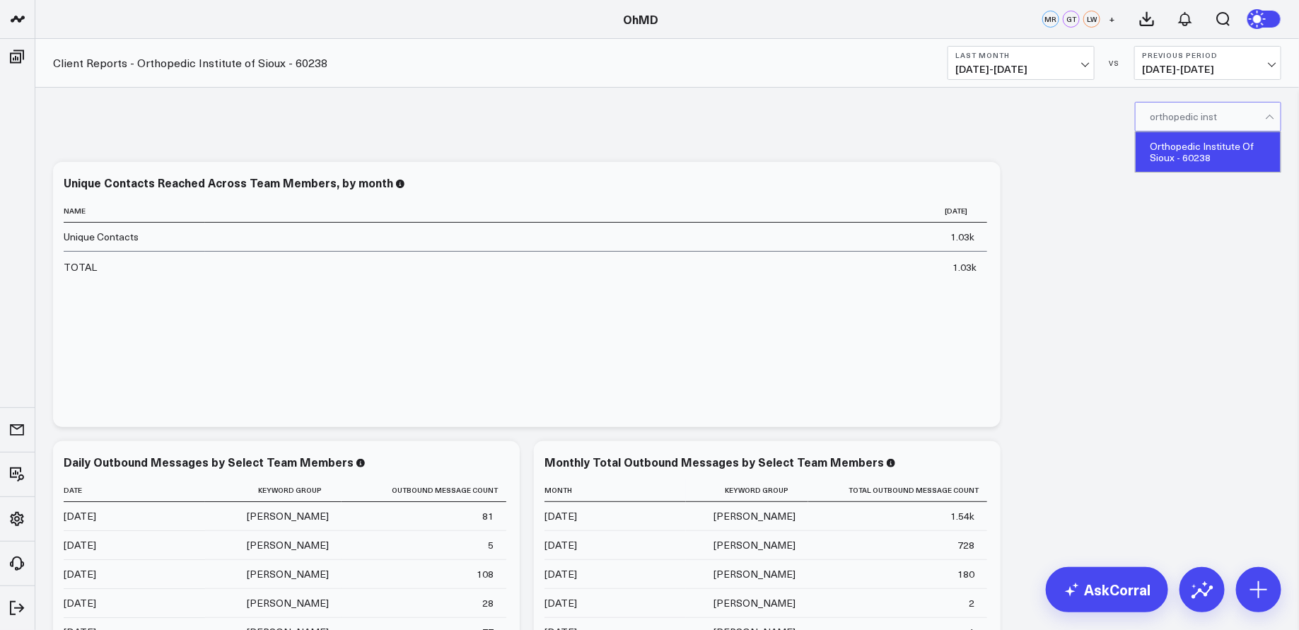
click at [1229, 146] on div "Orthopedic Institute Of Sioux - 60238" at bounding box center [1208, 152] width 145 height 40
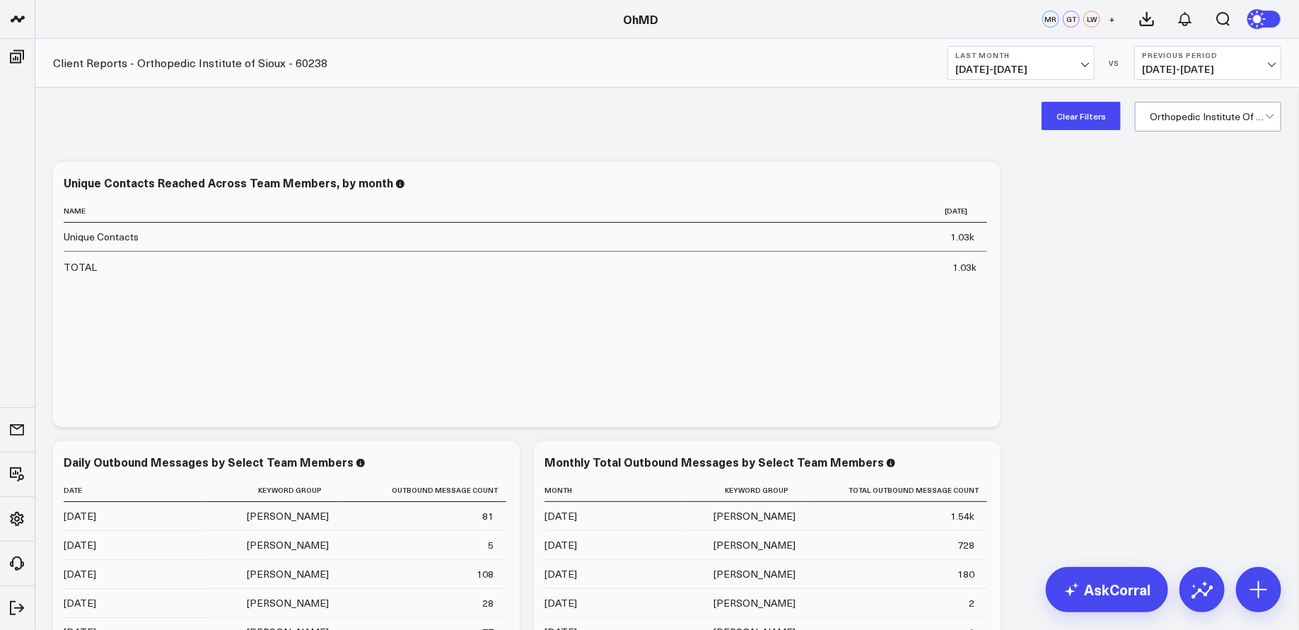
click at [1265, 117] on div at bounding box center [1207, 117] width 115 height 28
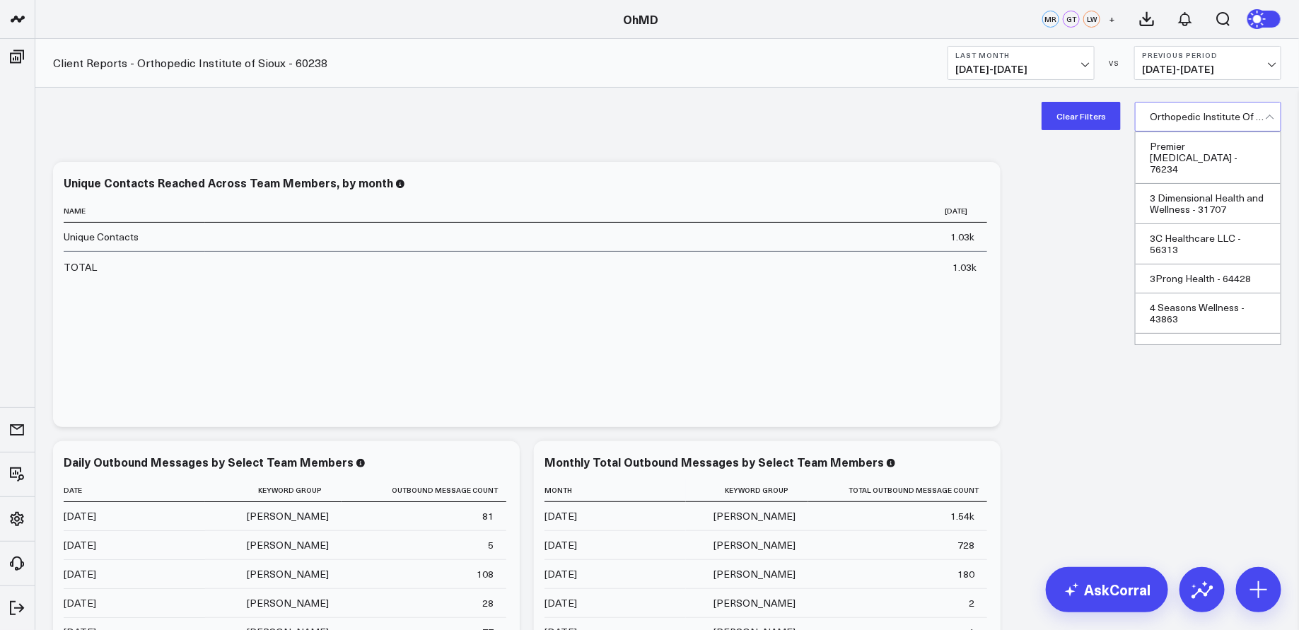
scroll to position [27830, 0]
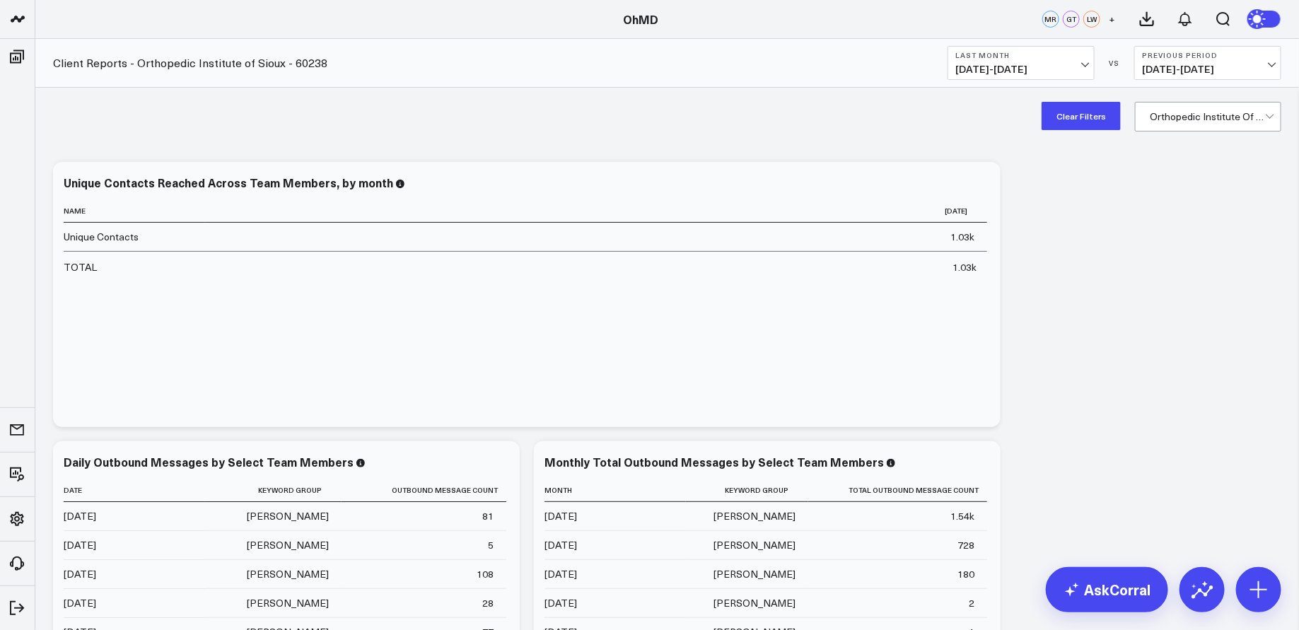
click at [1085, 120] on button "Clear Filters" at bounding box center [1081, 116] width 79 height 28
click at [1270, 117] on div at bounding box center [1270, 115] width 8 height 8
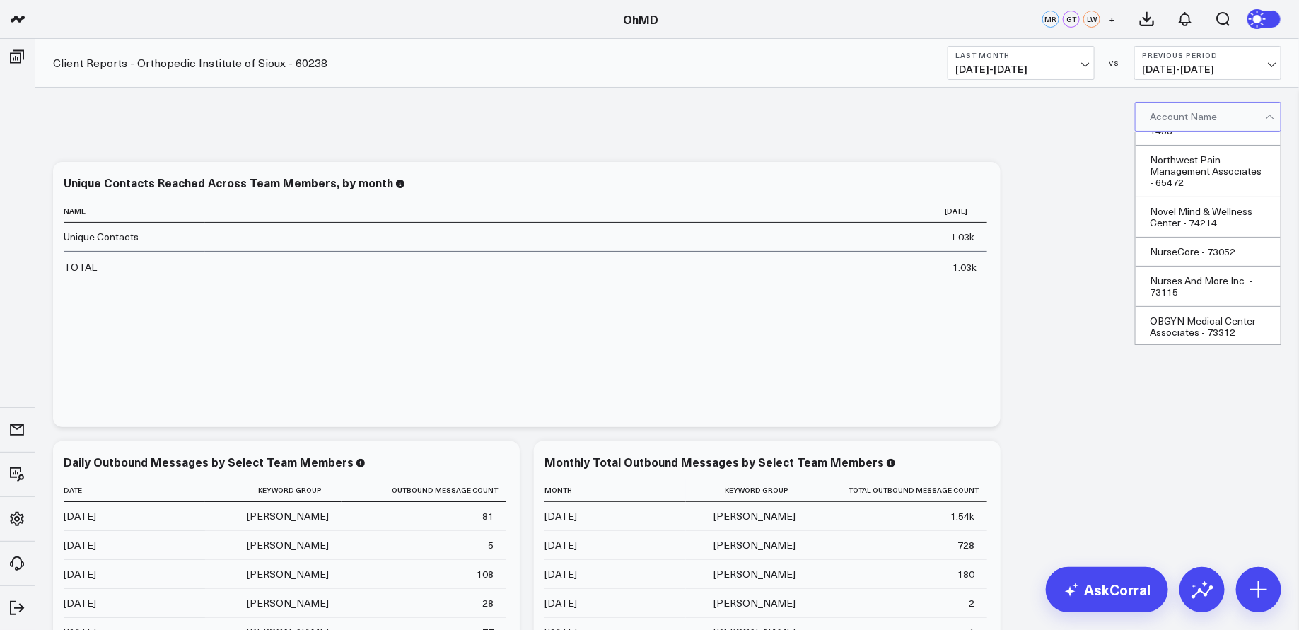
scroll to position [27841, 0]
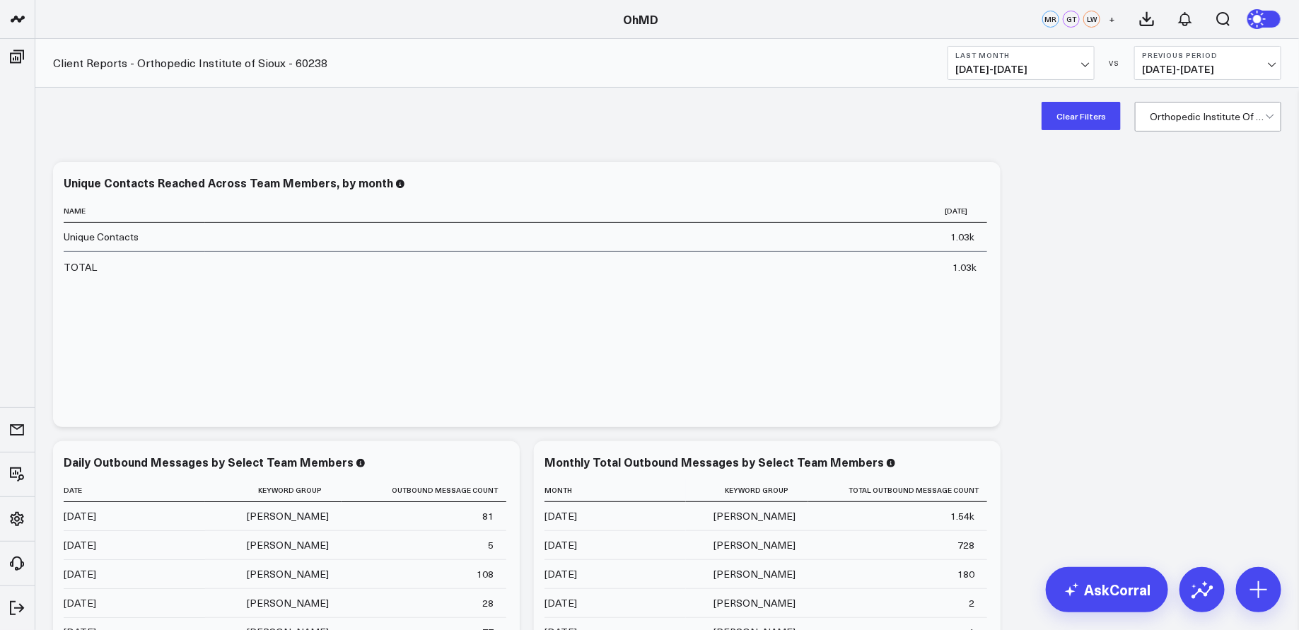
click at [1094, 121] on button "Clear Filters" at bounding box center [1081, 116] width 79 height 28
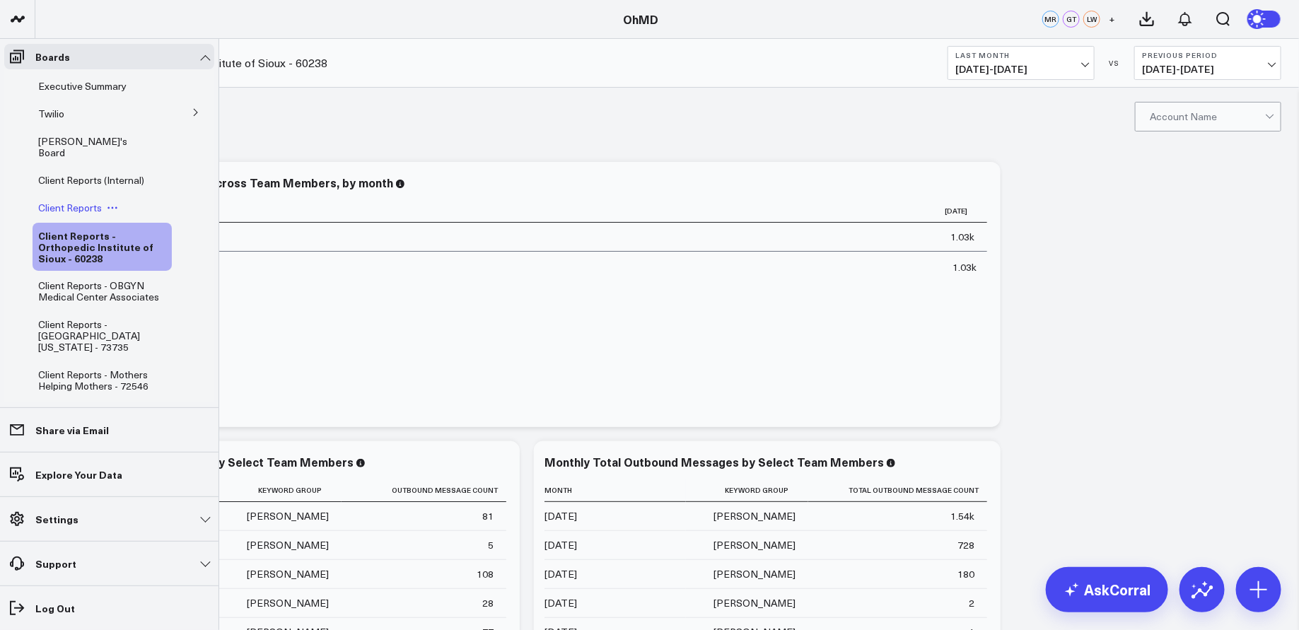
click at [83, 201] on span "Client Reports" at bounding box center [70, 207] width 64 height 13
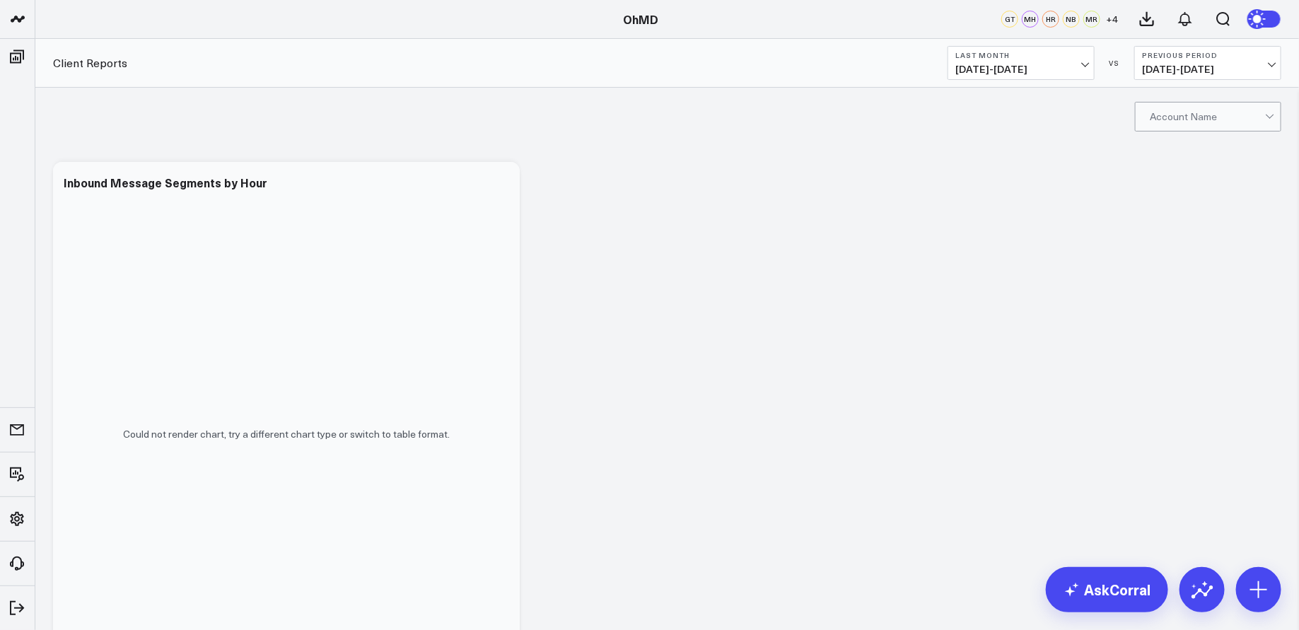
click at [1221, 114] on div at bounding box center [1207, 117] width 115 height 28
type input "bluestone"
click at [1229, 143] on div "Bluestone Health - 102013" at bounding box center [1208, 152] width 145 height 40
click at [1094, 124] on button "Clear Filters" at bounding box center [1081, 116] width 79 height 28
click at [1235, 116] on div at bounding box center [1207, 117] width 115 height 28
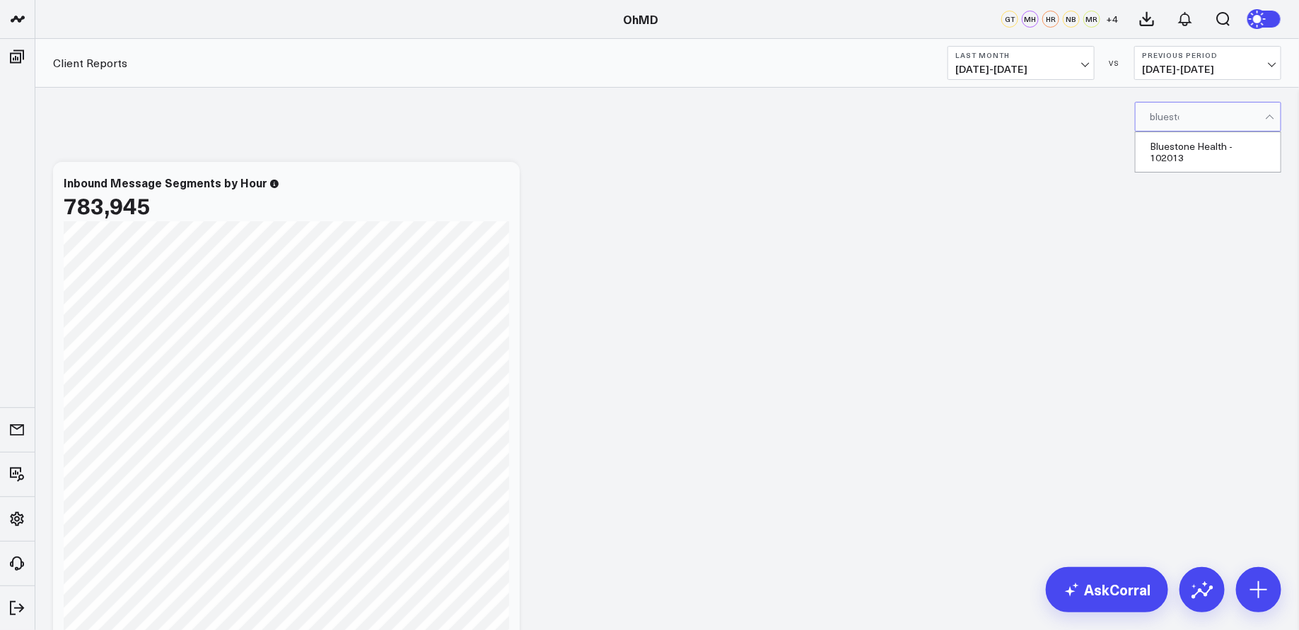
type input "bluestone"
click at [1248, 153] on div "Bluestone Health - 102013" at bounding box center [1208, 152] width 145 height 40
click at [927, 106] on div "Clear Filters Bluestone Health - 102013" at bounding box center [667, 116] width 1264 height 57
click at [990, 93] on div "Clear Filters Bluestone Health - 102013" at bounding box center [667, 116] width 1264 height 57
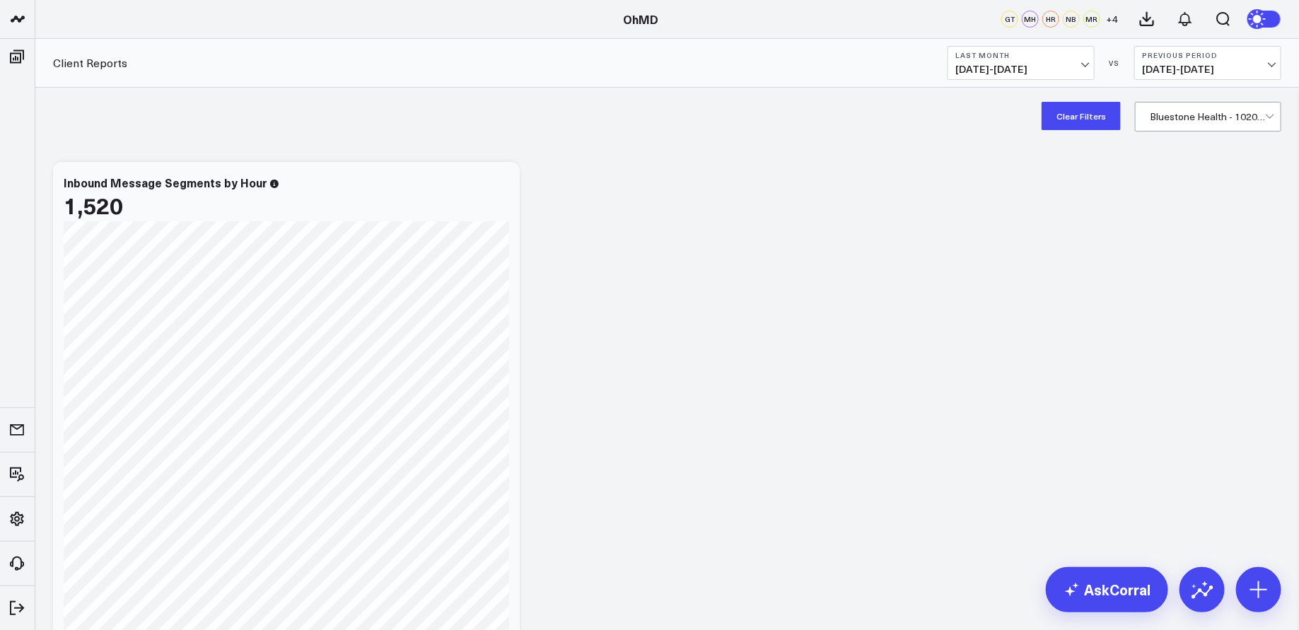
click at [977, 110] on div "Clear Filters Bluestone Health - 102013" at bounding box center [667, 116] width 1264 height 57
click at [1086, 114] on button "Clear Filters" at bounding box center [1081, 116] width 79 height 28
